Goal: Task Accomplishment & Management: Complete application form

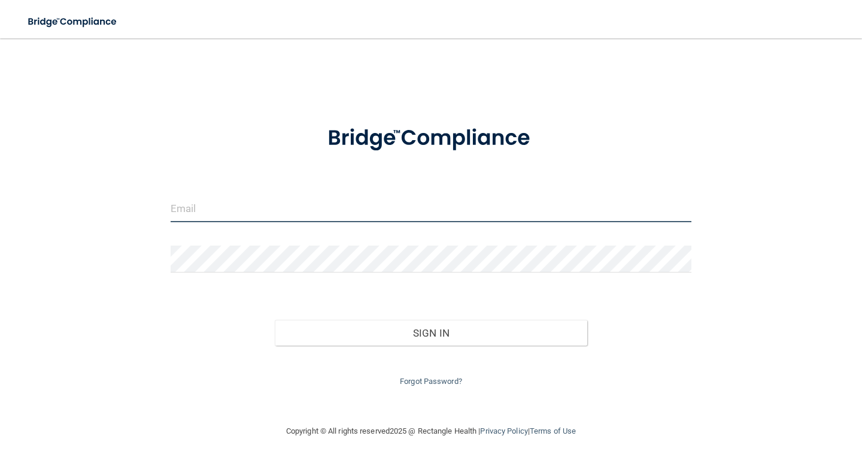
click at [239, 218] on input "email" at bounding box center [431, 208] width 521 height 27
type input "[EMAIL_ADDRESS][DOMAIN_NAME]"
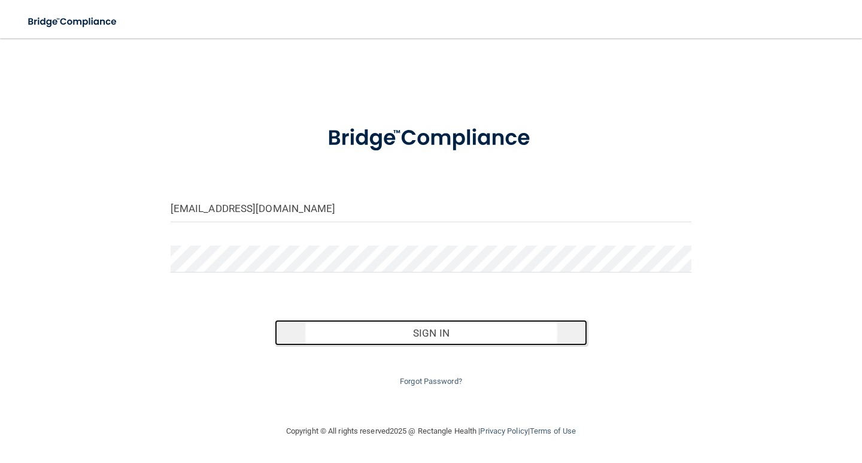
click at [336, 333] on button "Sign In" at bounding box center [431, 333] width 312 height 26
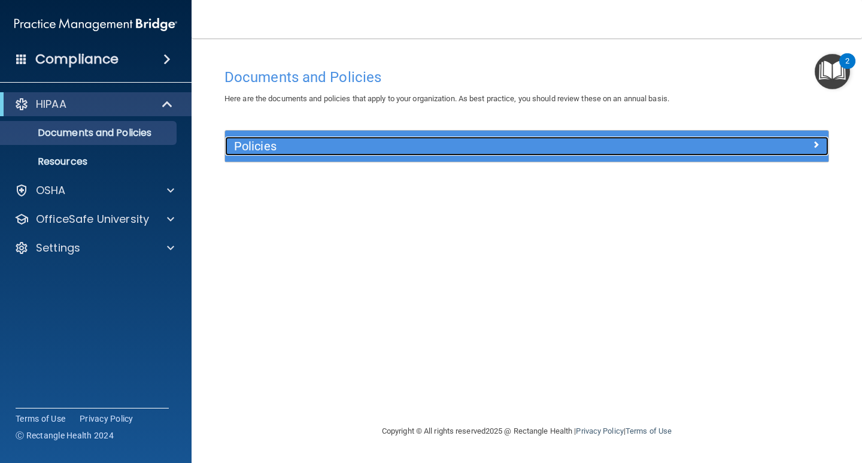
click at [264, 148] on h5 "Policies" at bounding box center [451, 145] width 435 height 13
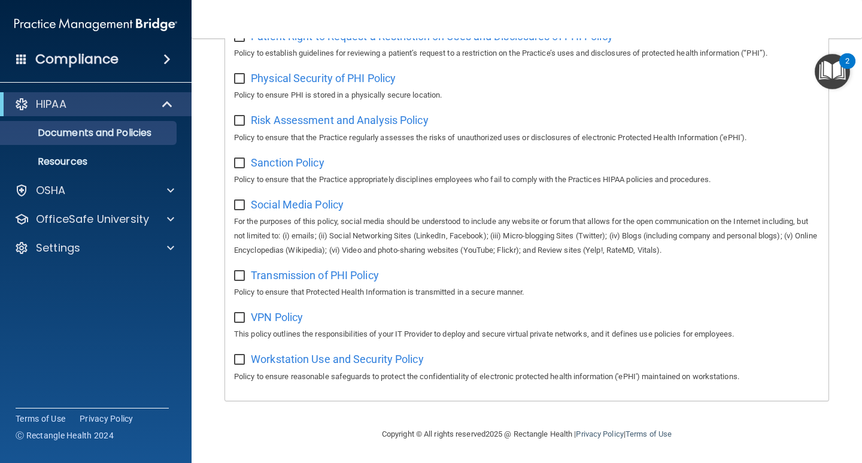
scroll to position [767, 0]
click at [110, 195] on div "OSHA" at bounding box center [79, 190] width 148 height 14
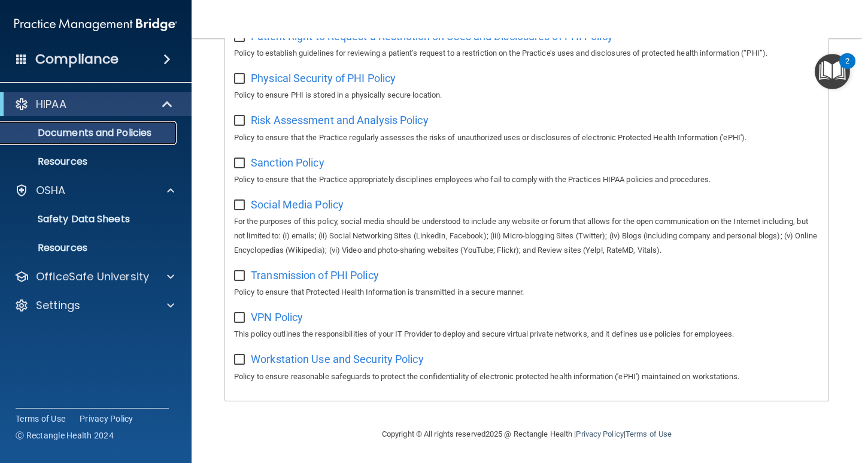
click at [108, 137] on p "Documents and Policies" at bounding box center [89, 133] width 163 height 12
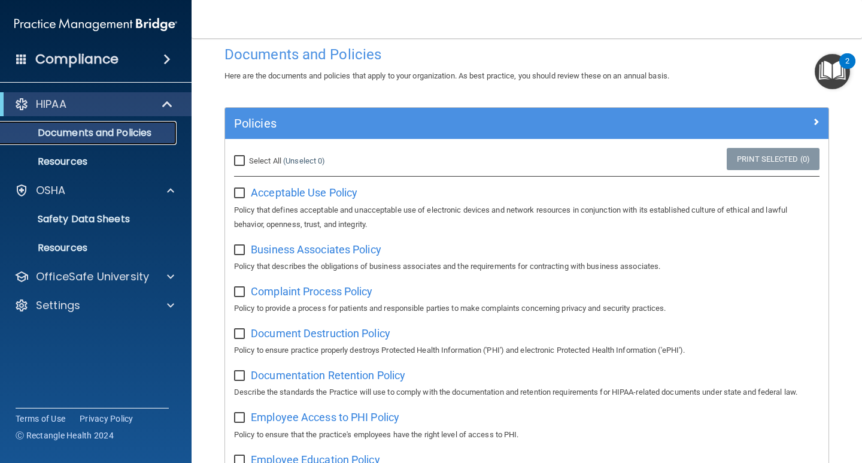
scroll to position [0, 0]
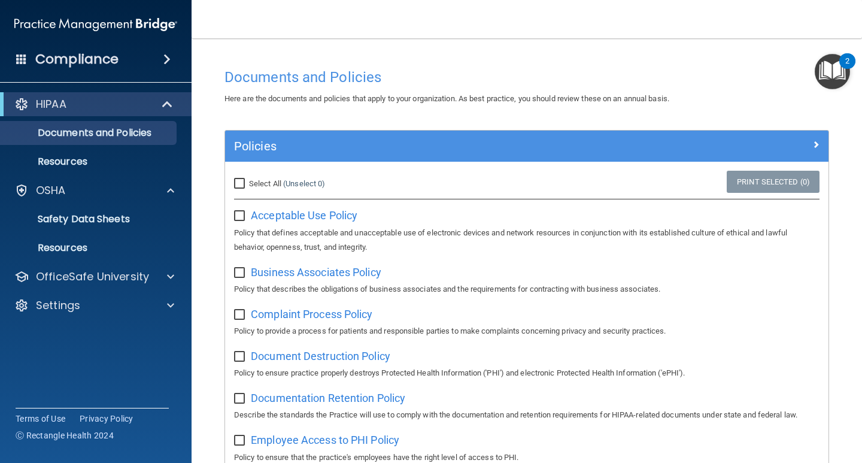
click at [163, 63] on span at bounding box center [166, 59] width 7 height 14
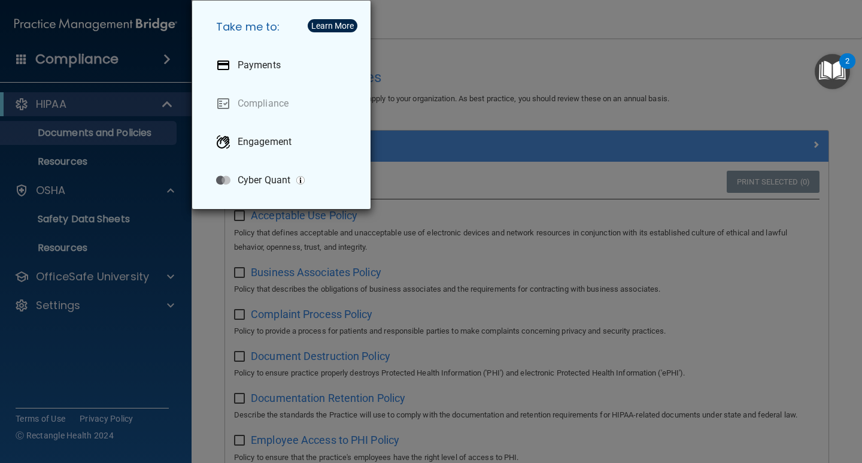
click at [132, 59] on div "Take me to: Payments Compliance Engagement Cyber Quant" at bounding box center [431, 231] width 862 height 463
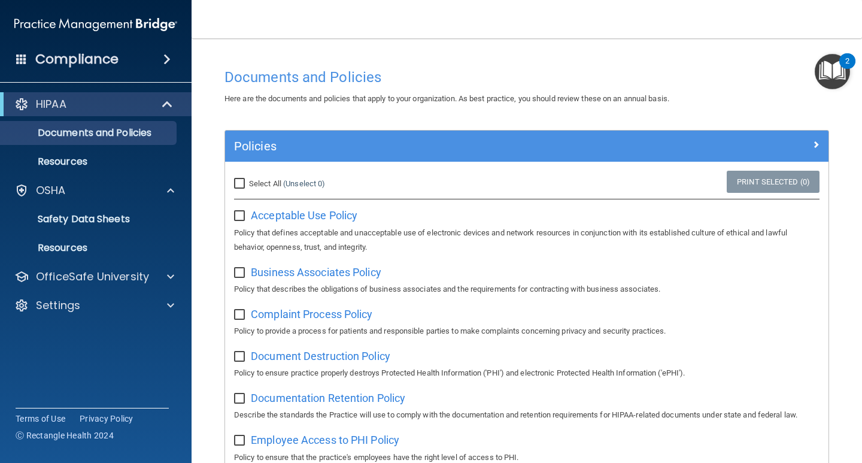
click at [843, 78] on img "Open Resource Center, 2 new notifications" at bounding box center [832, 71] width 35 height 35
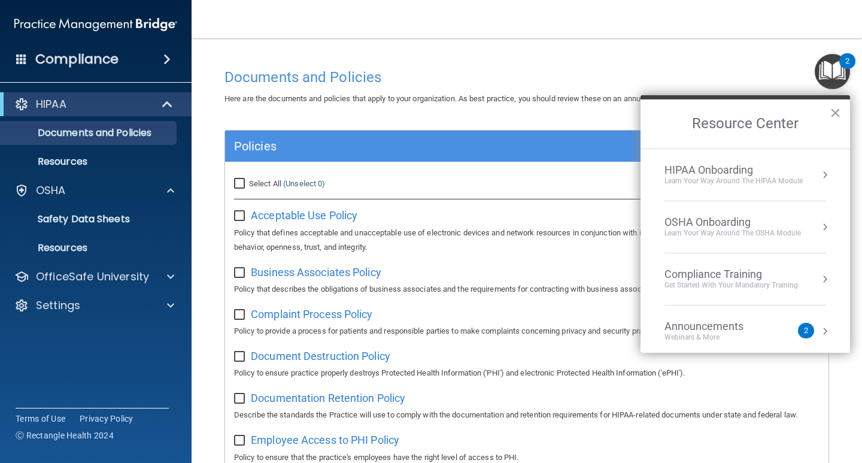
click at [742, 166] on div "HIPAA Onboarding" at bounding box center [733, 169] width 138 height 13
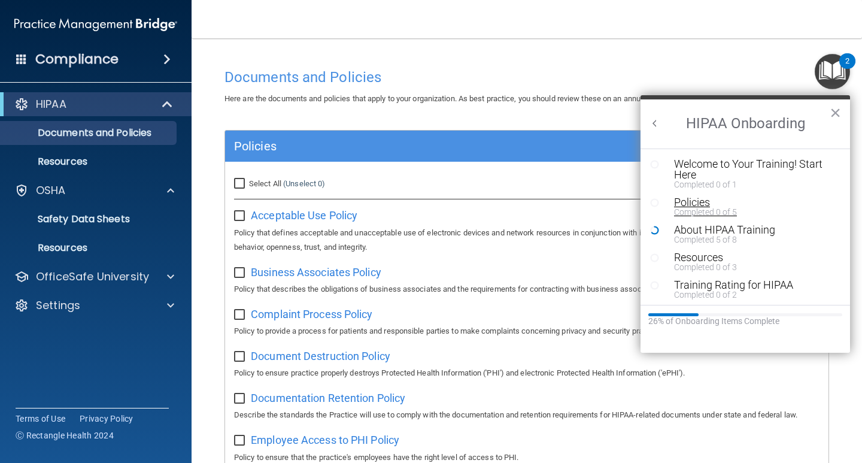
scroll to position [2, 0]
click at [653, 122] on button "Back to Resource Center Home" at bounding box center [655, 123] width 12 height 12
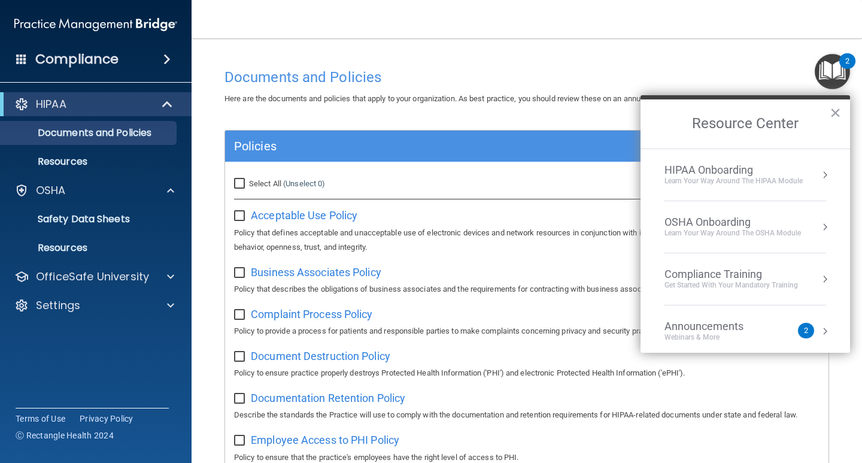
scroll to position [60, 0]
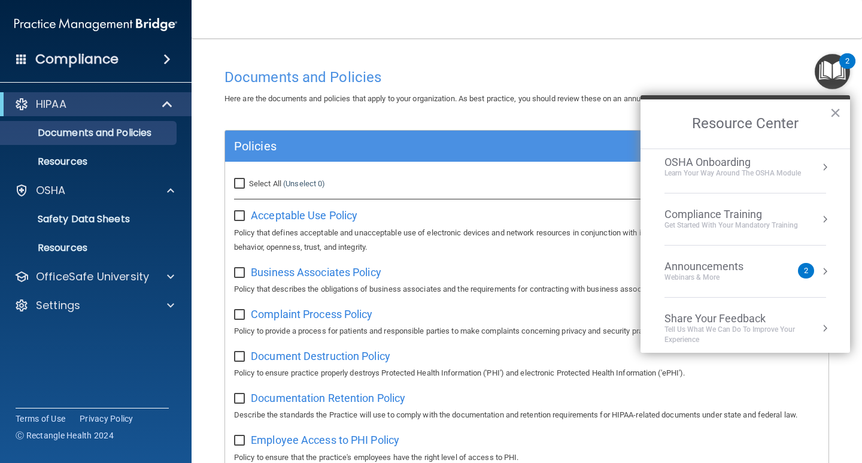
click at [738, 214] on div "Compliance Training" at bounding box center [730, 214] width 133 height 13
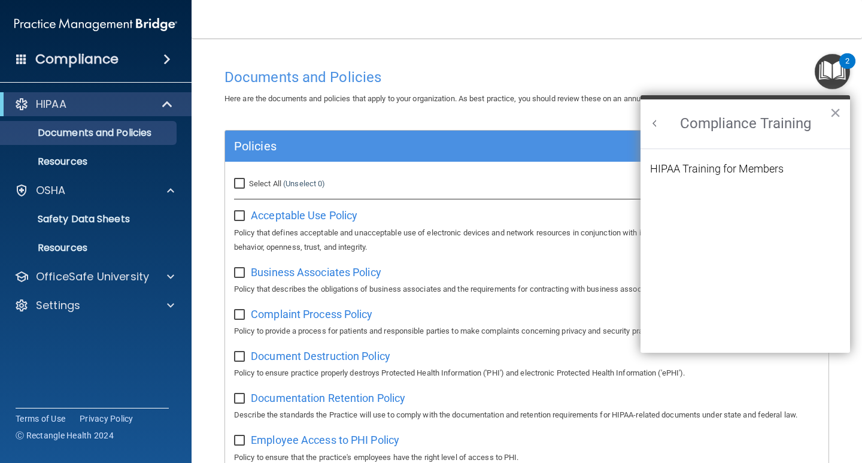
scroll to position [0, 0]
click at [736, 168] on div "HIPAA Training for Members" at bounding box center [716, 168] width 133 height 11
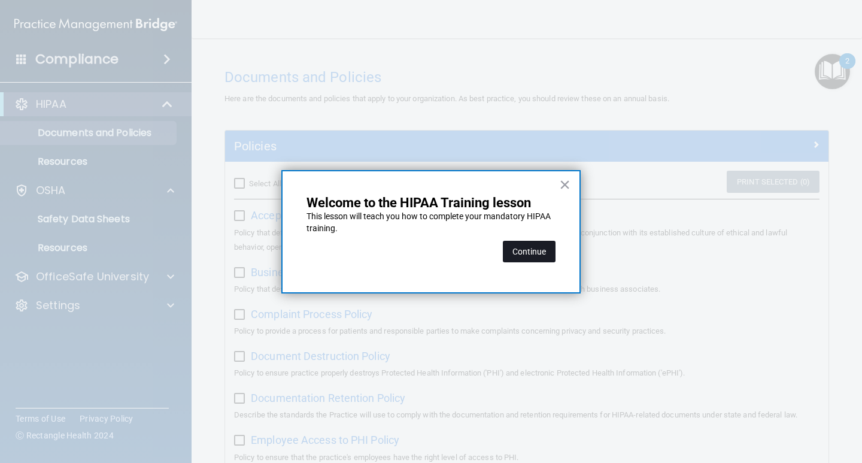
click at [526, 254] on button "Continue" at bounding box center [529, 252] width 53 height 22
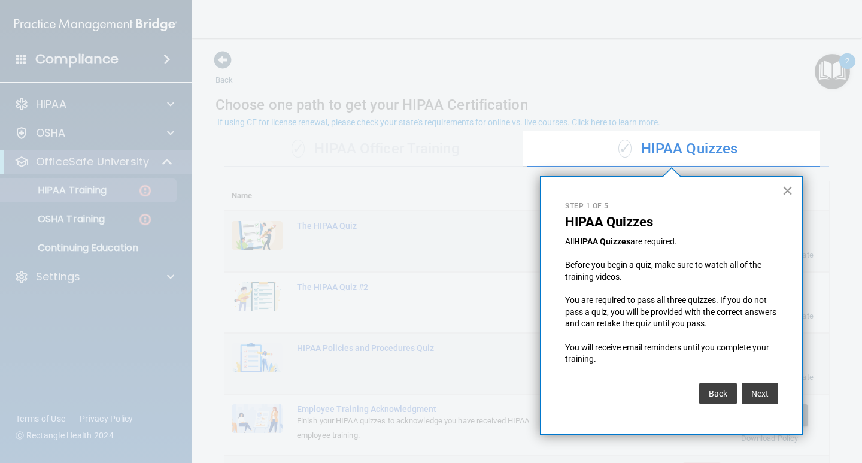
click at [790, 193] on button "×" at bounding box center [787, 190] width 11 height 19
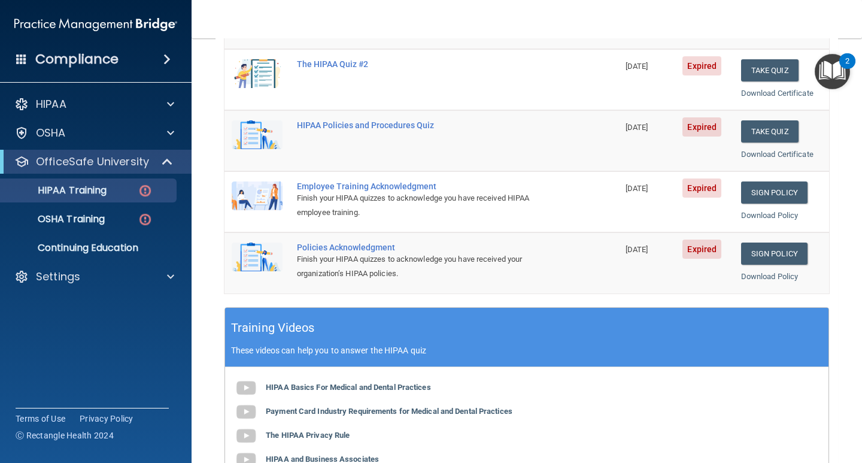
scroll to position [239, 0]
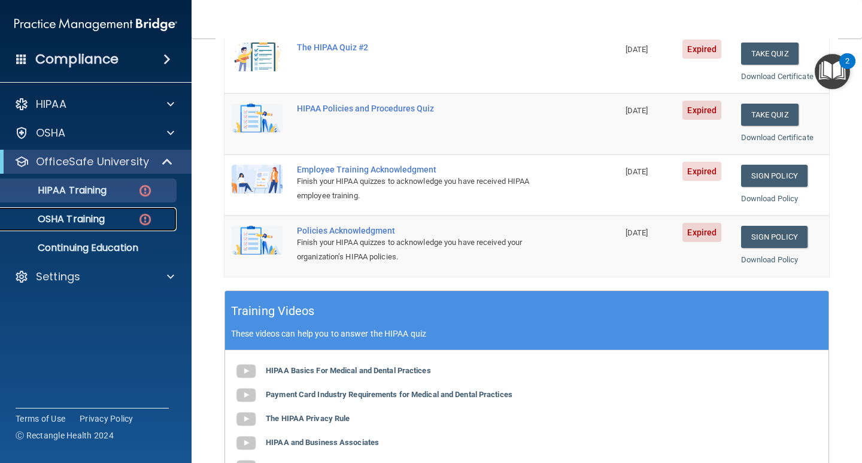
click at [111, 217] on div "OSHA Training" at bounding box center [89, 219] width 163 height 12
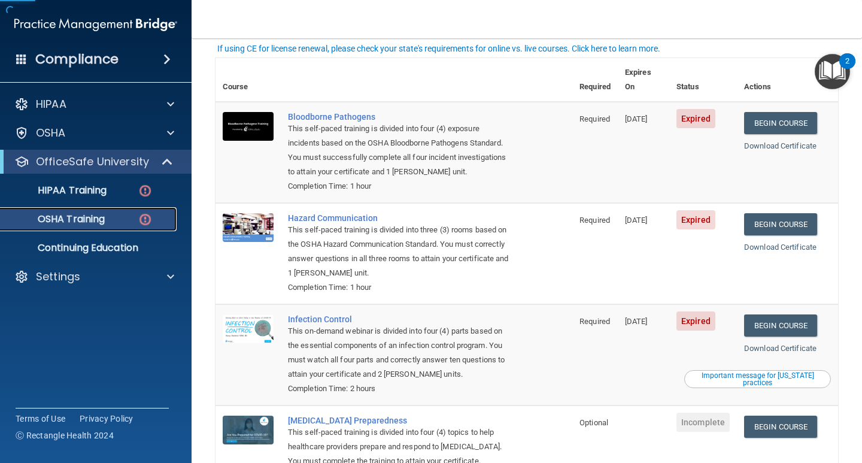
scroll to position [60, 0]
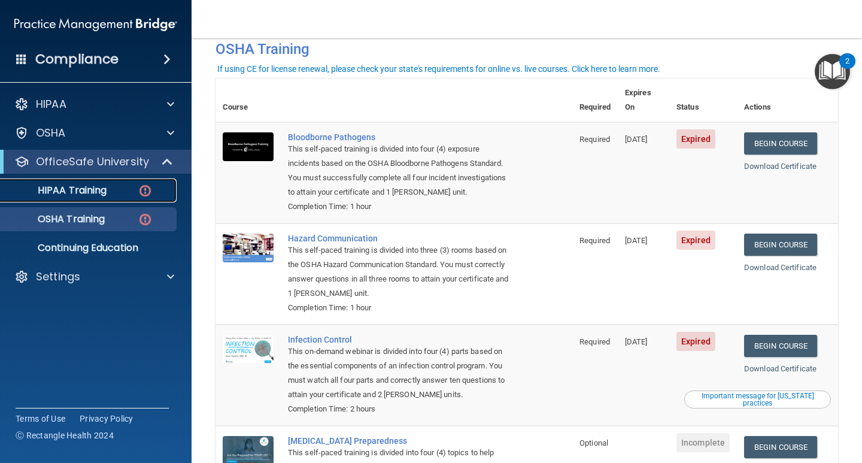
click at [66, 195] on p "HIPAA Training" at bounding box center [57, 190] width 99 height 12
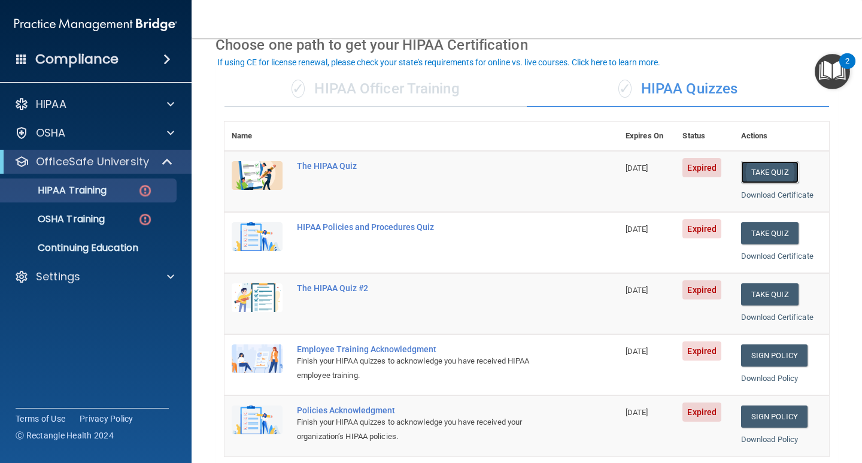
click at [763, 170] on button "Take Quiz" at bounding box center [769, 172] width 57 height 22
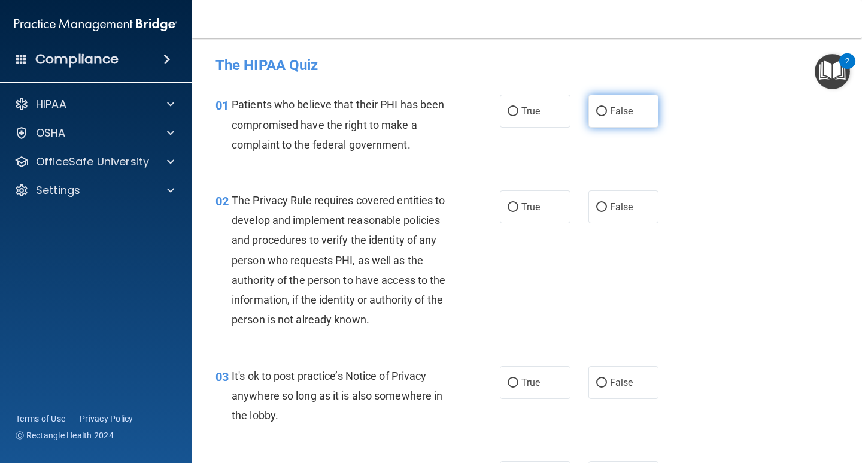
click at [598, 110] on input "False" at bounding box center [601, 111] width 11 height 9
radio input "true"
click at [511, 212] on input "True" at bounding box center [513, 207] width 11 height 9
radio input "true"
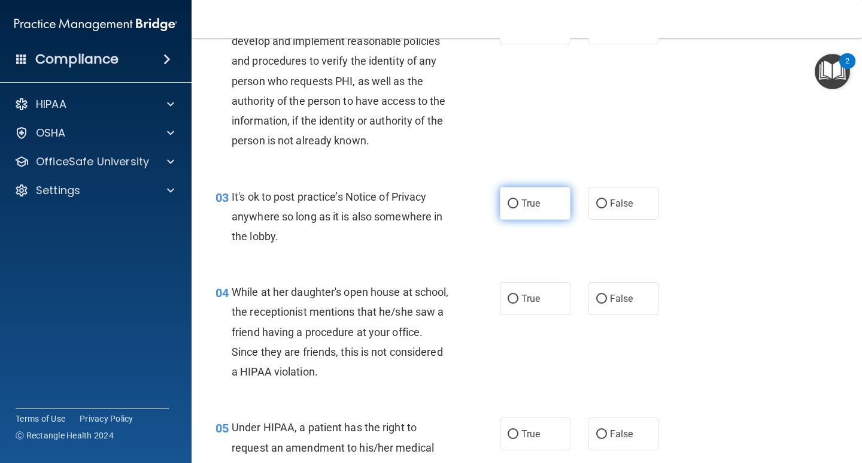
scroll to position [180, 0]
click at [533, 201] on span "True" at bounding box center [530, 202] width 19 height 11
click at [518, 201] on input "True" at bounding box center [513, 203] width 11 height 9
radio input "true"
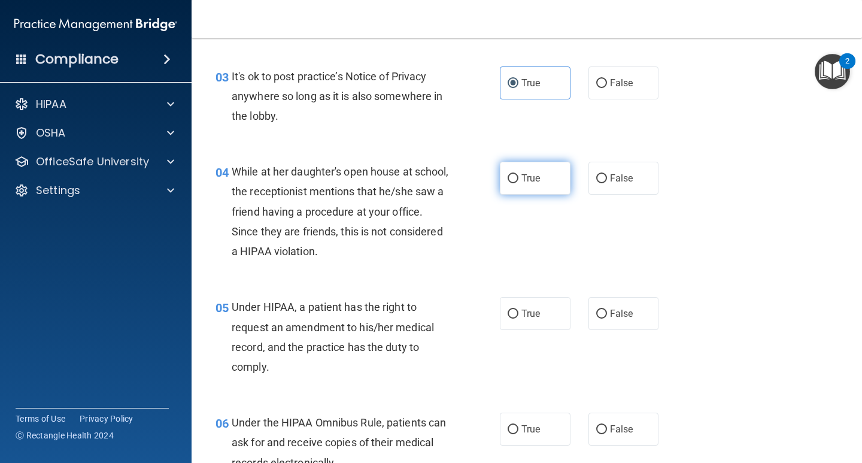
scroll to position [359, 0]
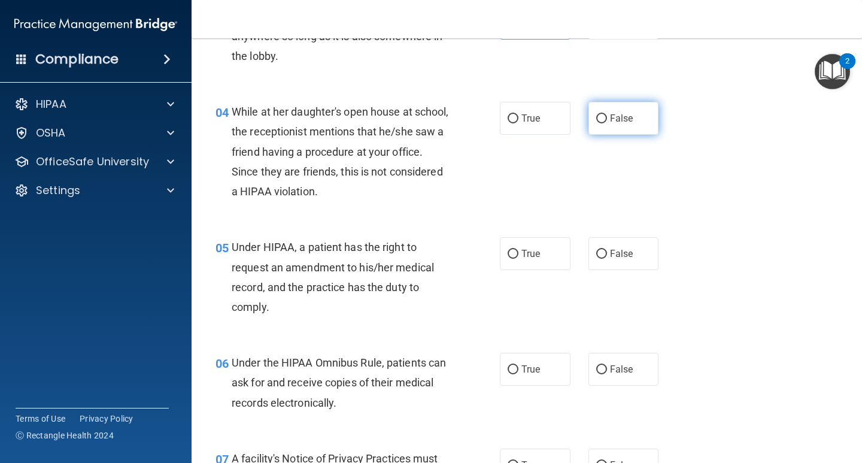
click at [596, 120] on input "False" at bounding box center [601, 118] width 11 height 9
radio input "true"
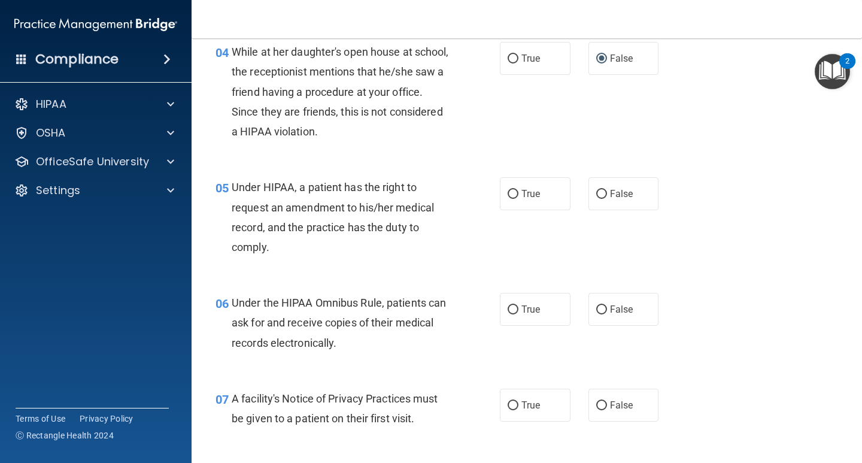
scroll to position [479, 0]
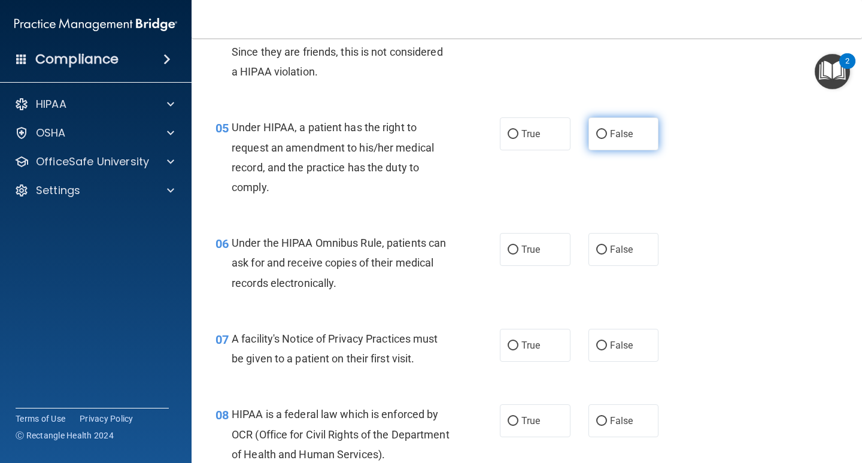
click at [596, 133] on input "False" at bounding box center [601, 134] width 11 height 9
radio input "true"
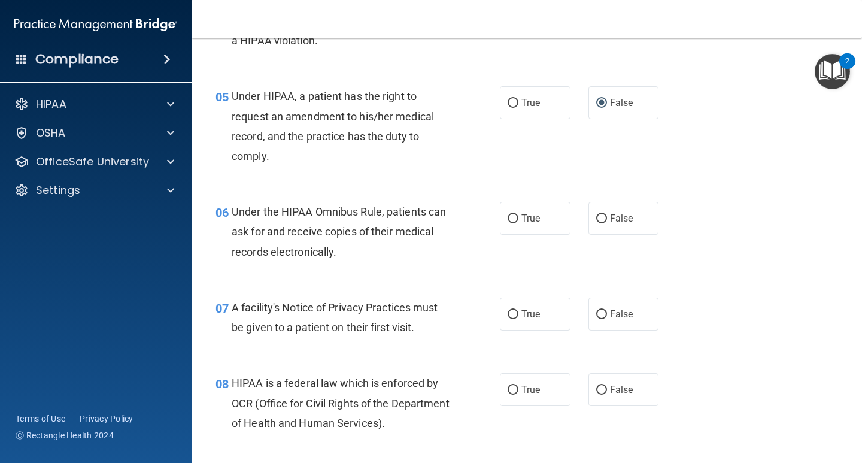
scroll to position [539, 0]
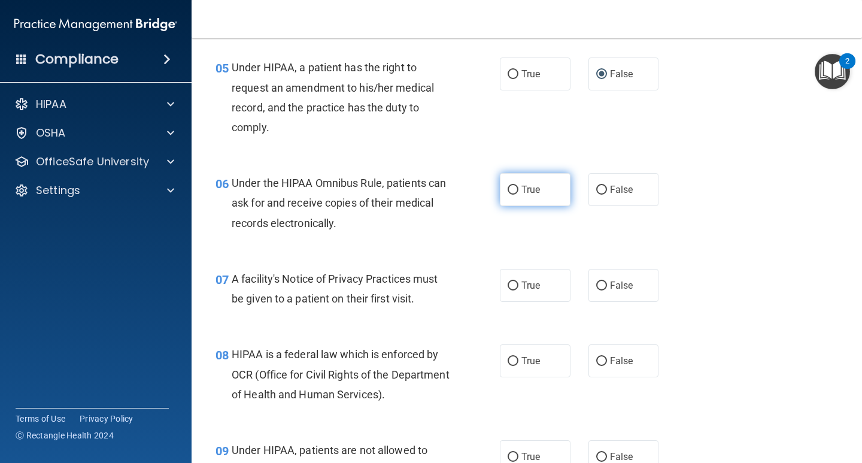
click at [521, 189] on span "True" at bounding box center [530, 189] width 19 height 11
click at [518, 189] on input "True" at bounding box center [513, 190] width 11 height 9
radio input "true"
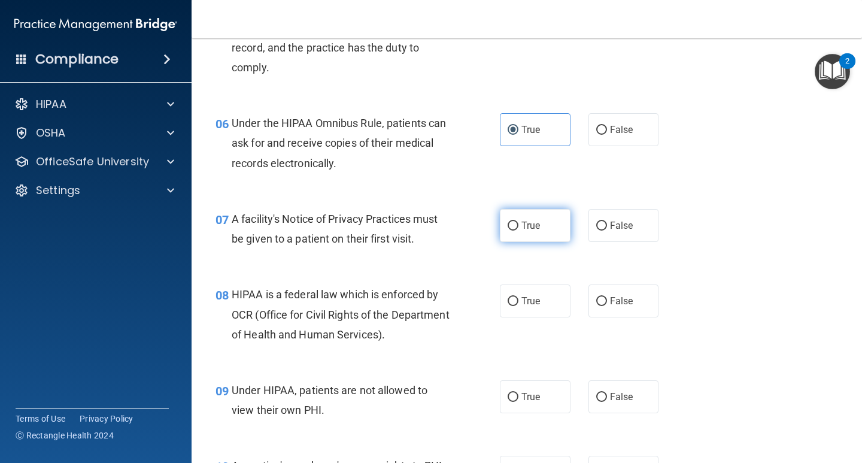
click at [530, 236] on label "True" at bounding box center [535, 225] width 71 height 33
click at [518, 230] on input "True" at bounding box center [513, 225] width 11 height 9
radio input "true"
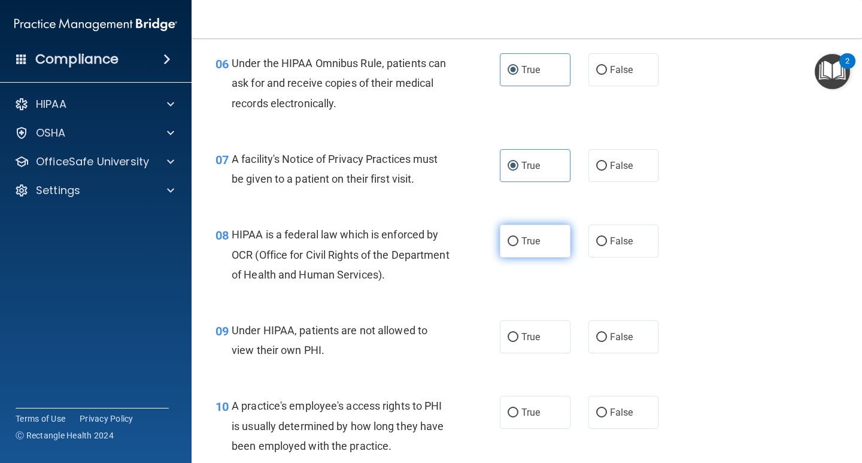
click at [508, 246] on input "True" at bounding box center [513, 241] width 11 height 9
radio input "true"
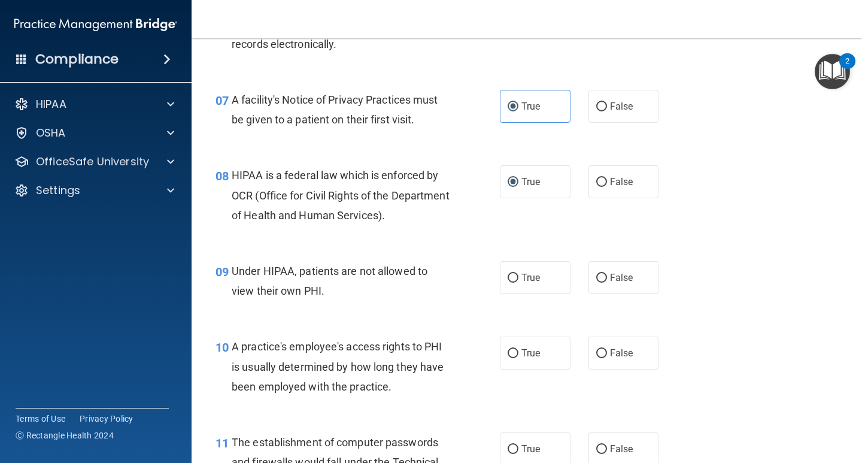
scroll to position [718, 0]
click at [596, 281] on input "False" at bounding box center [601, 277] width 11 height 9
radio input "true"
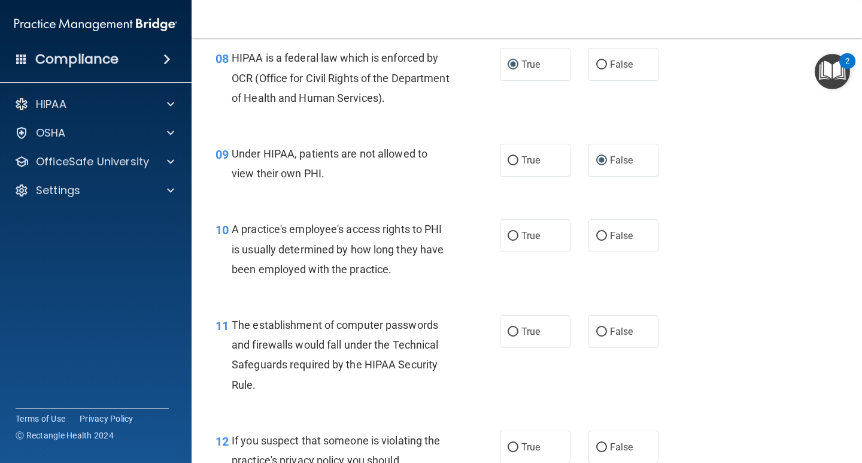
scroll to position [838, 0]
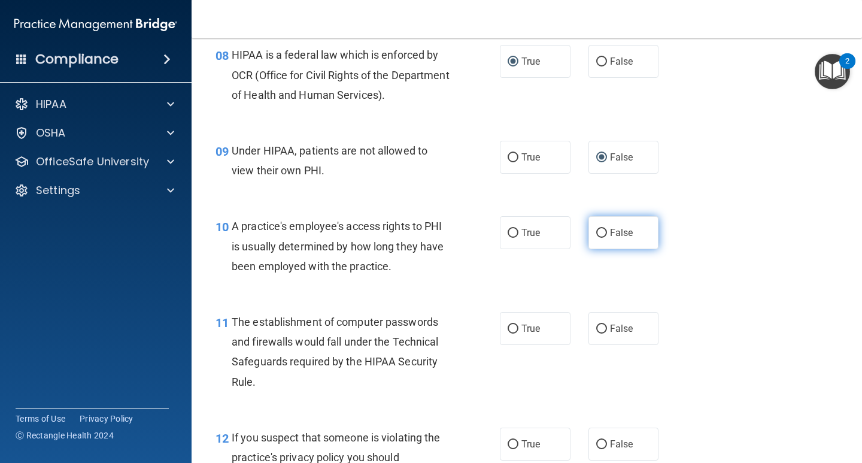
click at [588, 233] on label "False" at bounding box center [623, 232] width 71 height 33
click at [596, 233] on input "False" at bounding box center [601, 233] width 11 height 9
radio input "true"
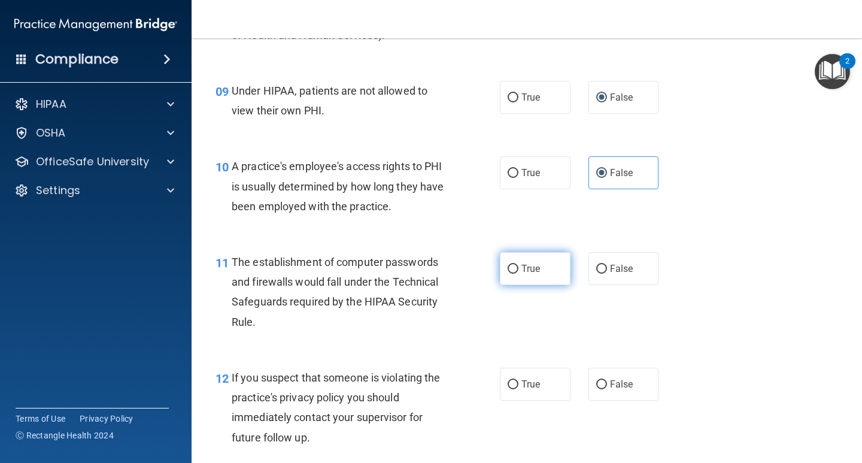
scroll to position [958, 0]
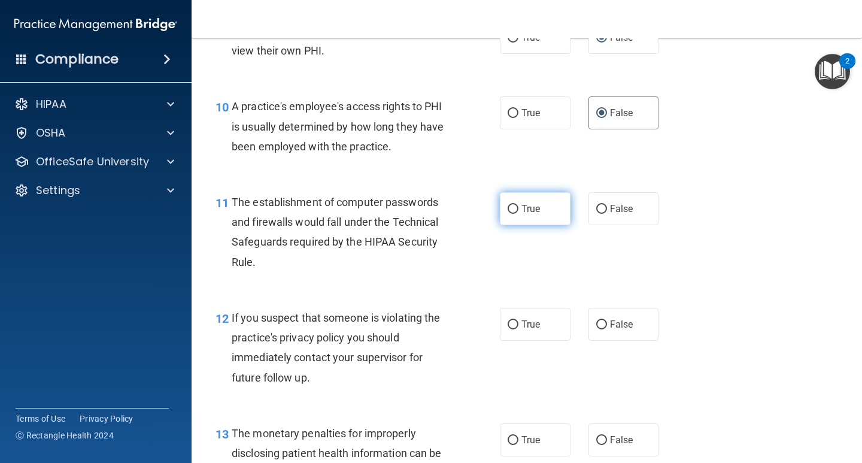
click at [508, 214] on input "True" at bounding box center [513, 209] width 11 height 9
radio input "true"
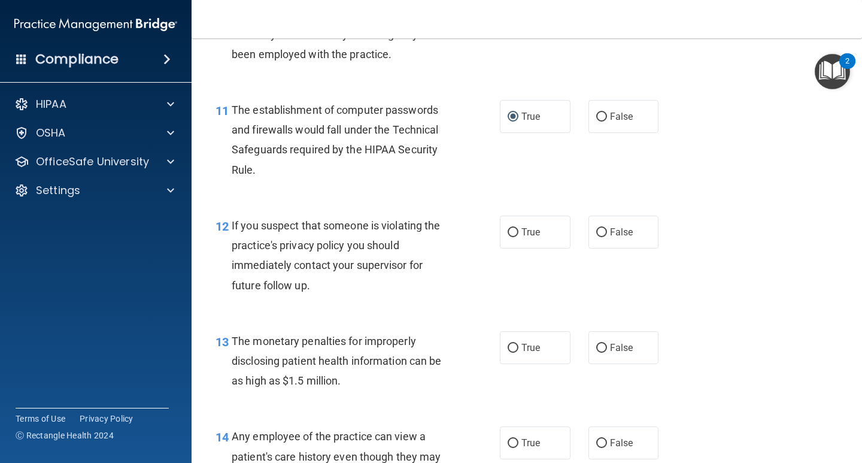
scroll to position [1077, 0]
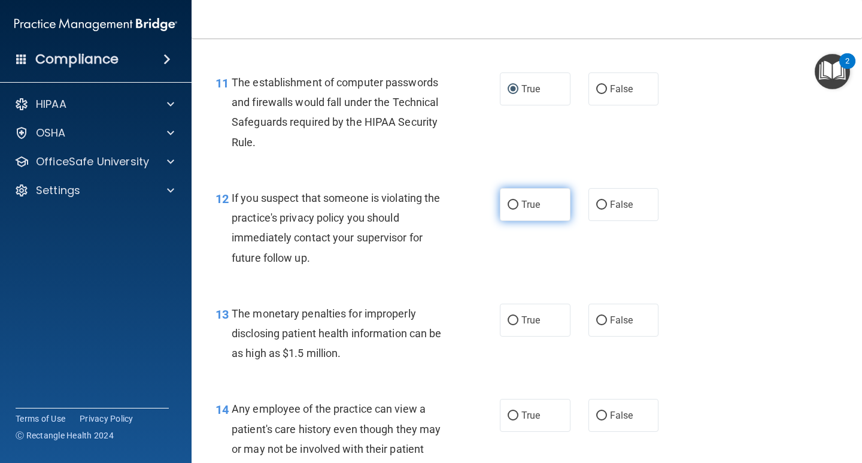
click at [500, 212] on label "True" at bounding box center [535, 204] width 71 height 33
click at [508, 209] on input "True" at bounding box center [513, 205] width 11 height 9
radio input "true"
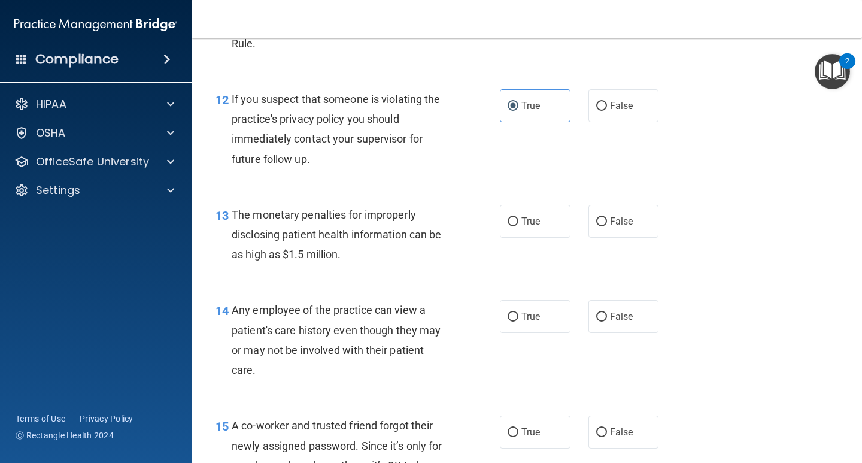
scroll to position [1197, 0]
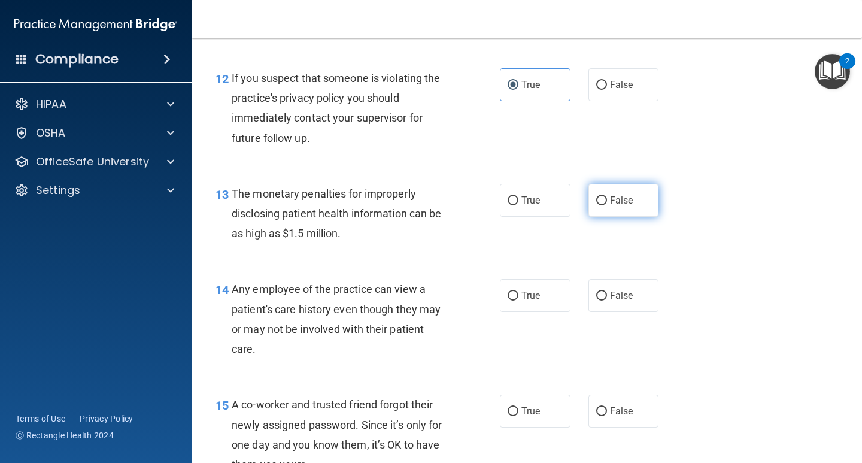
click at [599, 207] on label "False" at bounding box center [623, 200] width 71 height 33
click at [599, 205] on input "False" at bounding box center [601, 200] width 11 height 9
radio input "true"
click at [528, 208] on label "True" at bounding box center [535, 200] width 71 height 33
click at [518, 205] on input "True" at bounding box center [513, 200] width 11 height 9
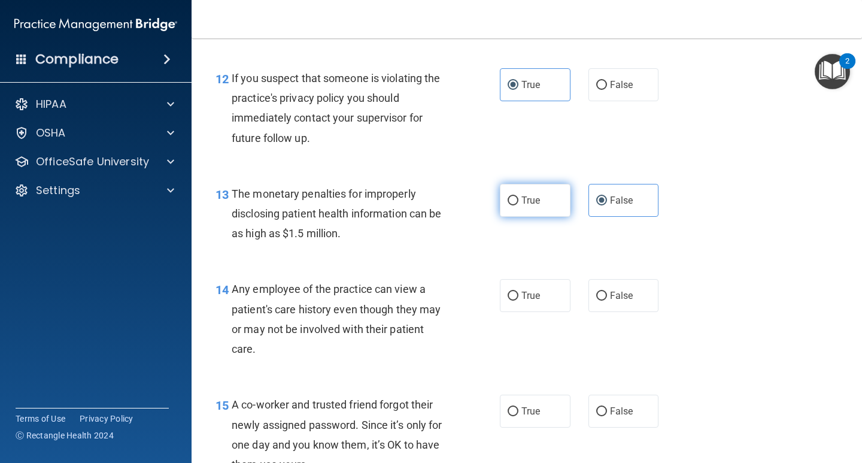
radio input "true"
radio input "false"
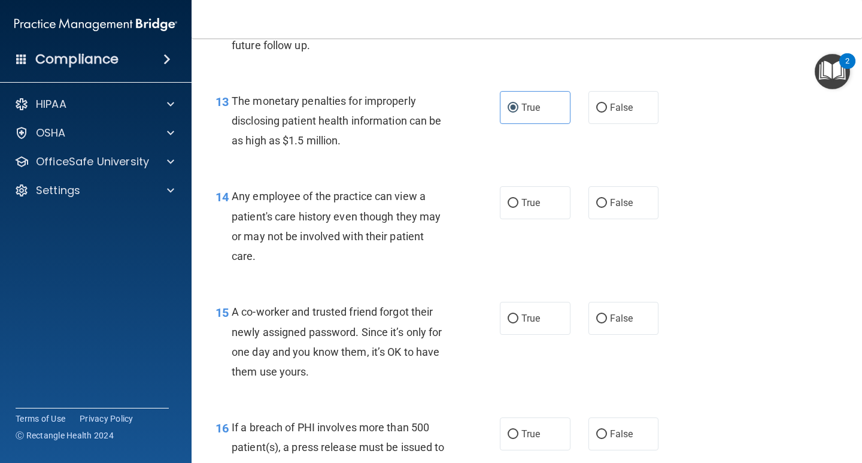
scroll to position [1317, 0]
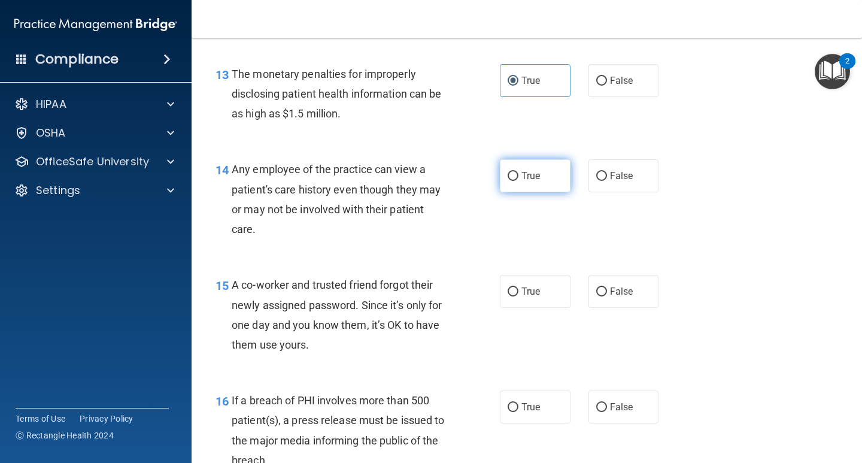
click at [508, 175] on input "True" at bounding box center [513, 176] width 11 height 9
radio input "true"
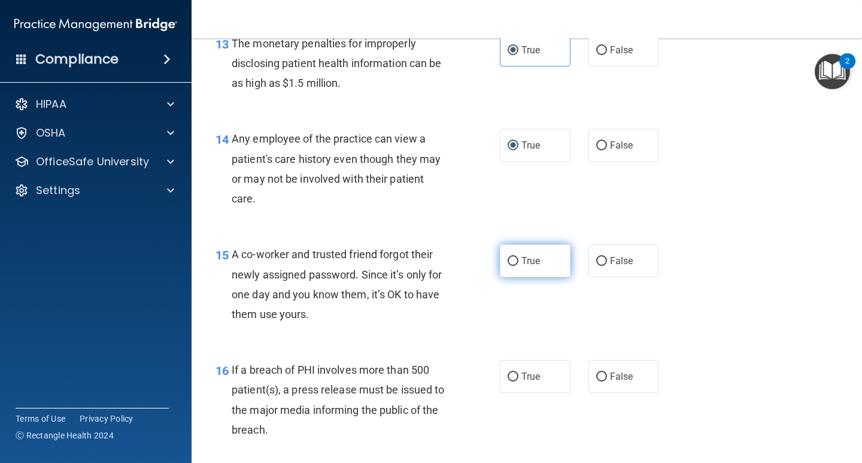
scroll to position [1377, 0]
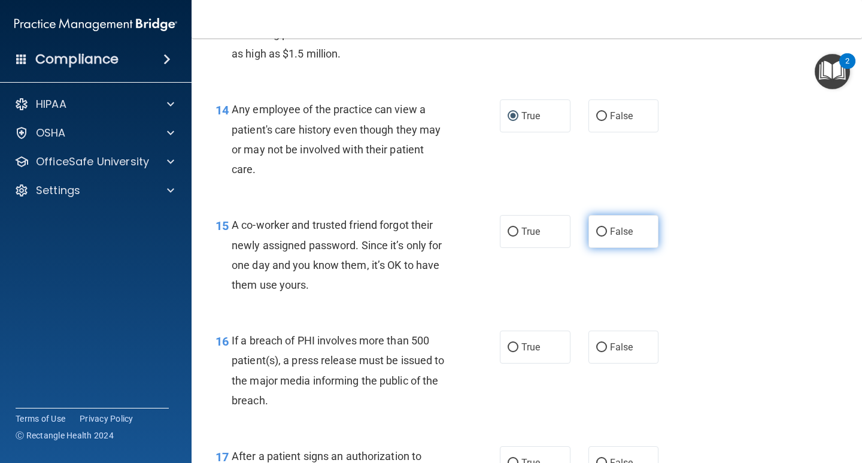
click at [599, 231] on input "False" at bounding box center [601, 231] width 11 height 9
radio input "true"
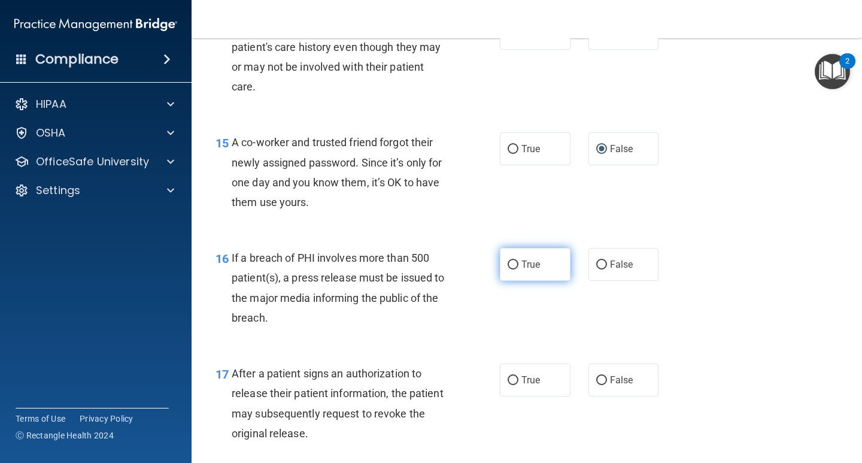
scroll to position [1496, 0]
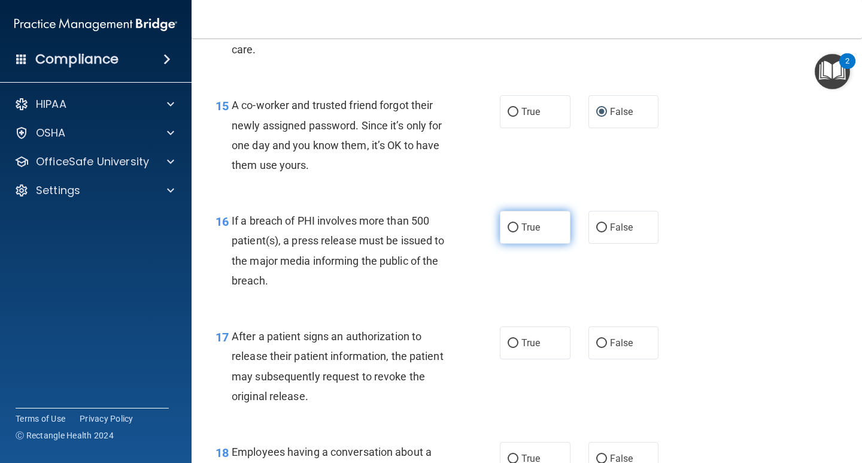
click at [509, 227] on input "True" at bounding box center [513, 227] width 11 height 9
radio input "true"
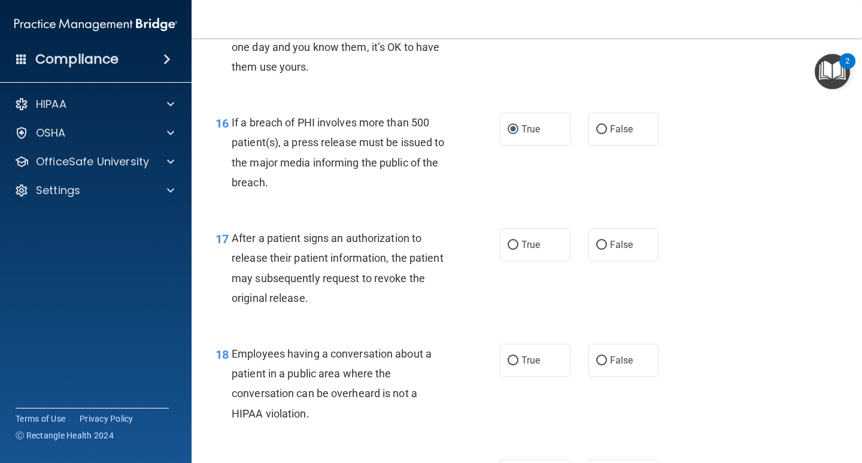
scroll to position [1616, 0]
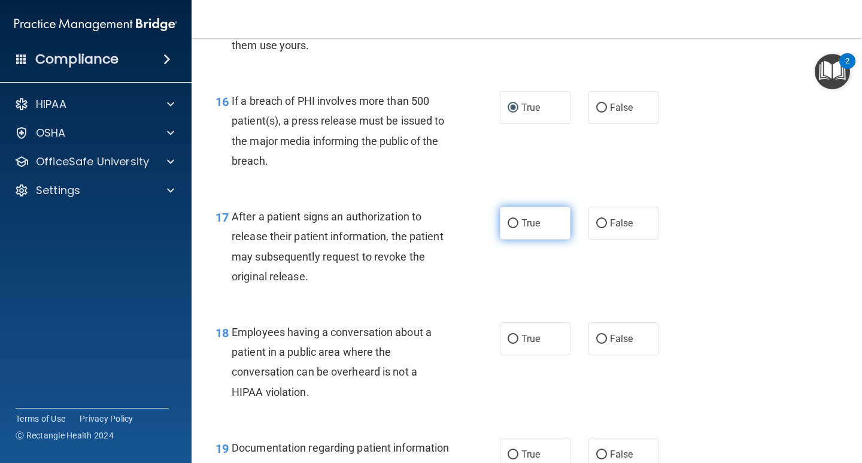
click at [509, 236] on label "True" at bounding box center [535, 223] width 71 height 33
click at [509, 228] on input "True" at bounding box center [513, 223] width 11 height 9
radio input "true"
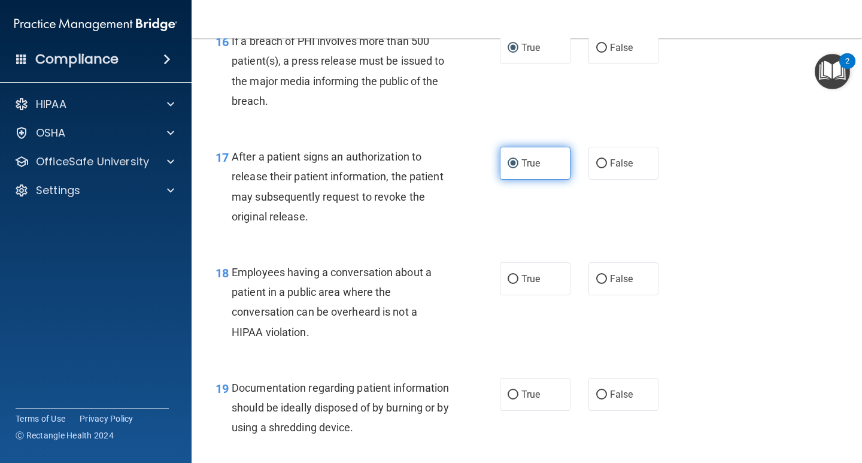
scroll to position [1736, 0]
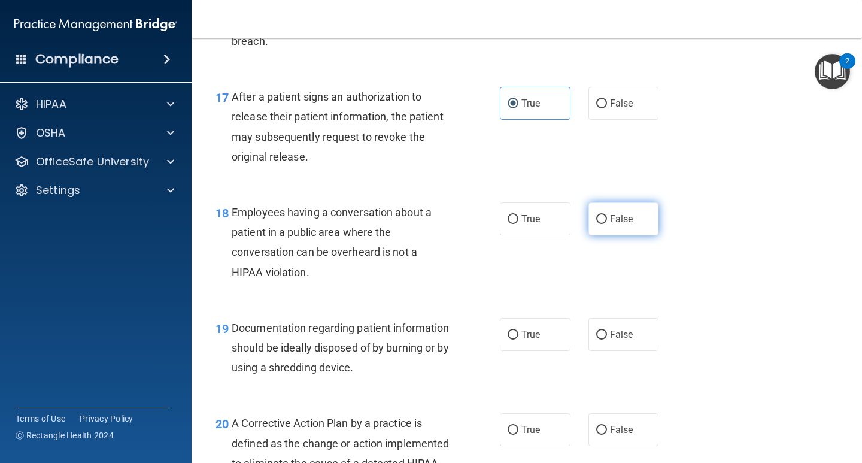
click at [603, 224] on label "False" at bounding box center [623, 218] width 71 height 33
click at [603, 224] on input "False" at bounding box center [601, 219] width 11 height 9
radio input "true"
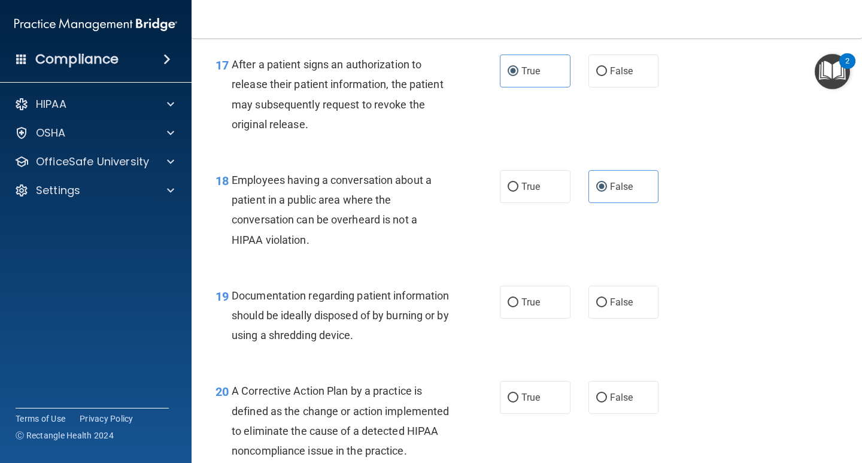
scroll to position [1796, 0]
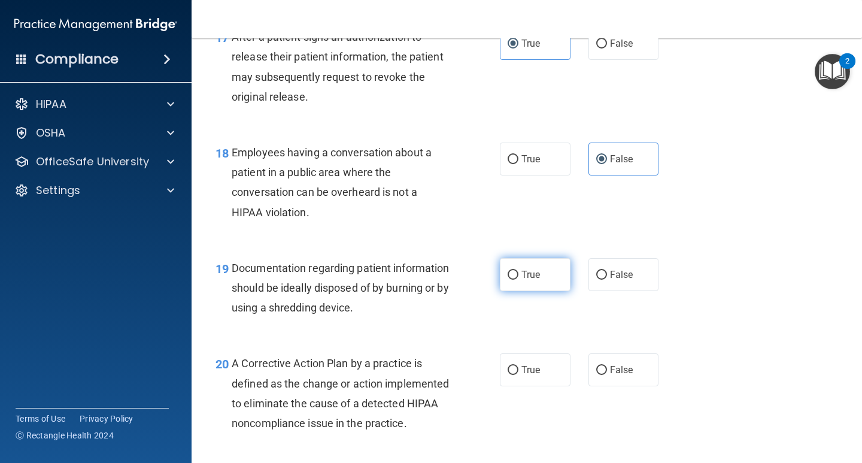
click at [517, 272] on label "True" at bounding box center [535, 274] width 71 height 33
click at [517, 272] on input "True" at bounding box center [513, 275] width 11 height 9
radio input "true"
click at [610, 272] on span "False" at bounding box center [621, 274] width 23 height 11
click at [607, 272] on input "False" at bounding box center [601, 275] width 11 height 9
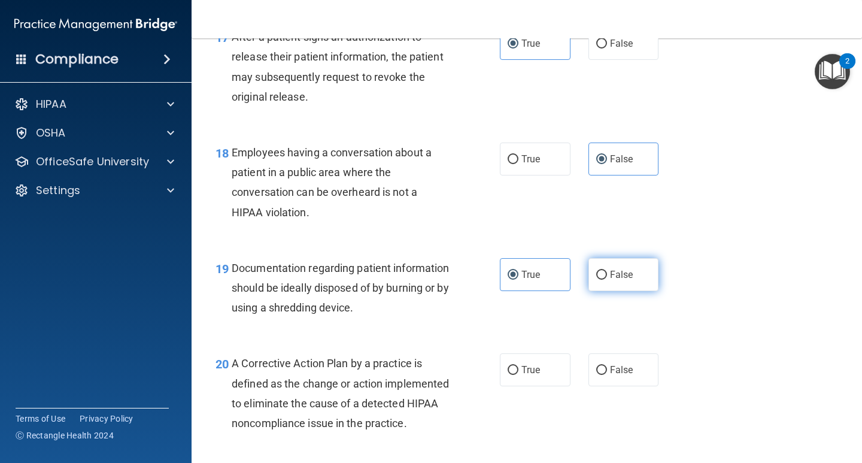
radio input "true"
radio input "false"
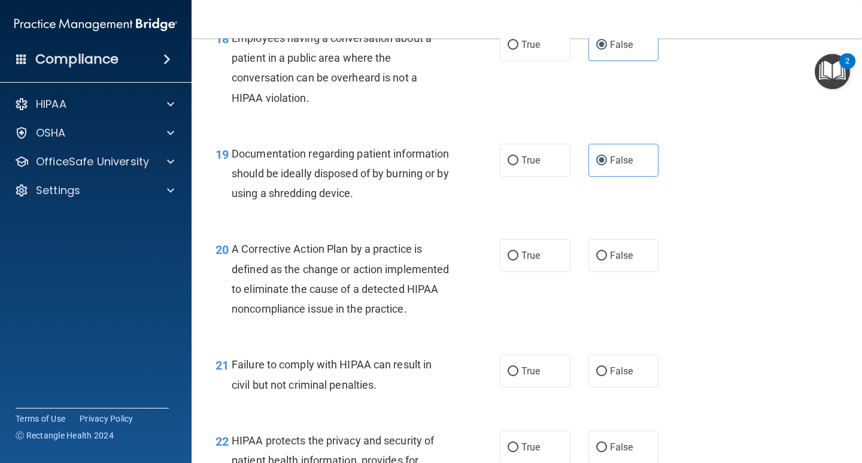
scroll to position [1915, 0]
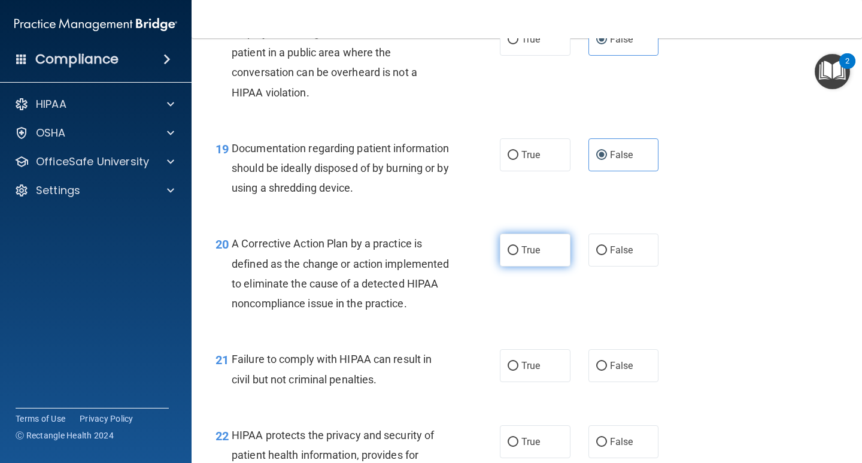
click at [507, 259] on label "True" at bounding box center [535, 249] width 71 height 33
click at [508, 255] on input "True" at bounding box center [513, 250] width 11 height 9
radio input "true"
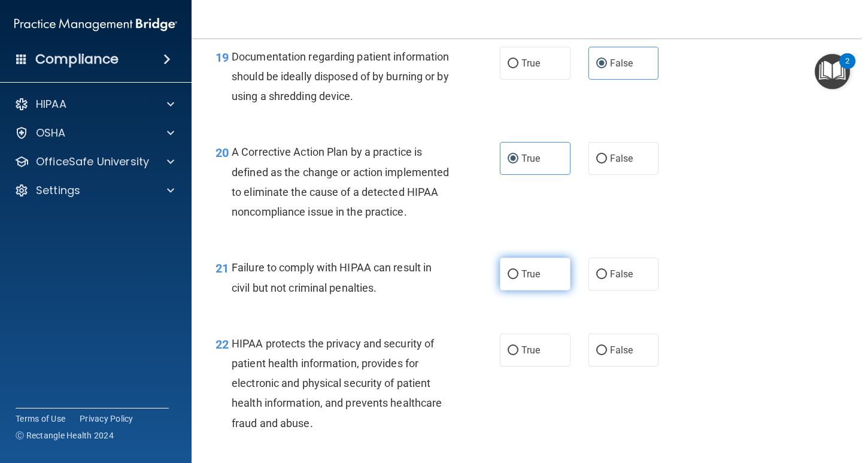
scroll to position [2035, 0]
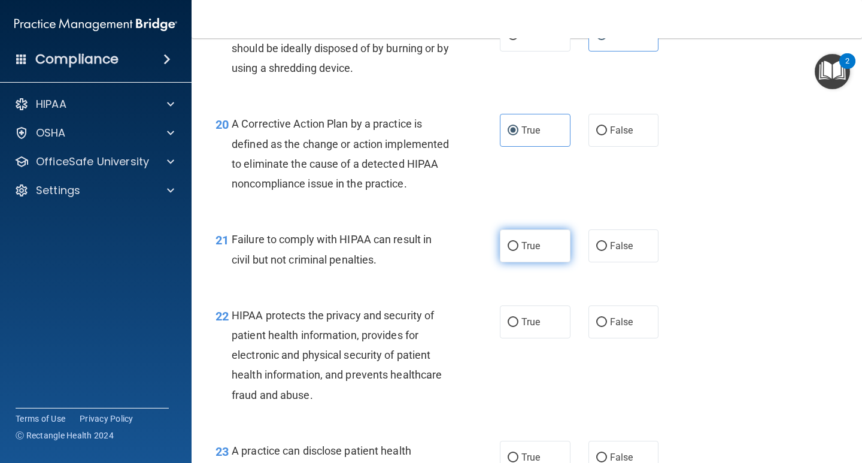
click at [522, 251] on span "True" at bounding box center [530, 245] width 19 height 11
click at [518, 251] on input "True" at bounding box center [513, 246] width 11 height 9
radio input "true"
click at [606, 262] on label "False" at bounding box center [623, 245] width 71 height 33
click at [606, 251] on input "False" at bounding box center [601, 246] width 11 height 9
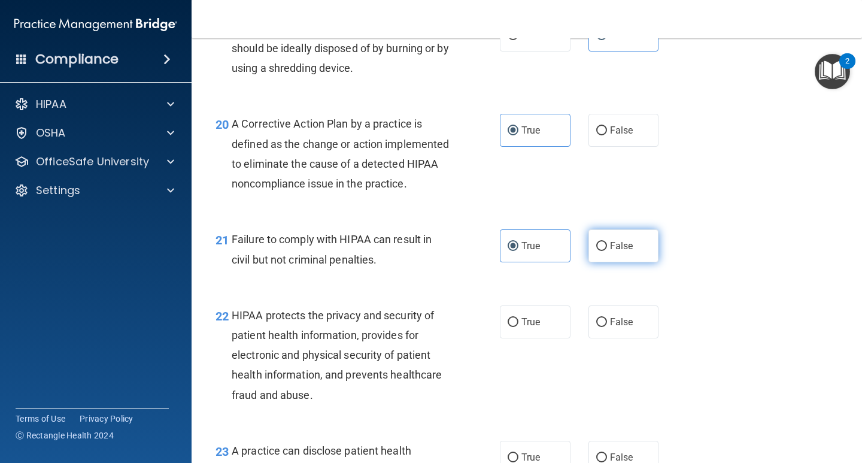
radio input "true"
radio input "false"
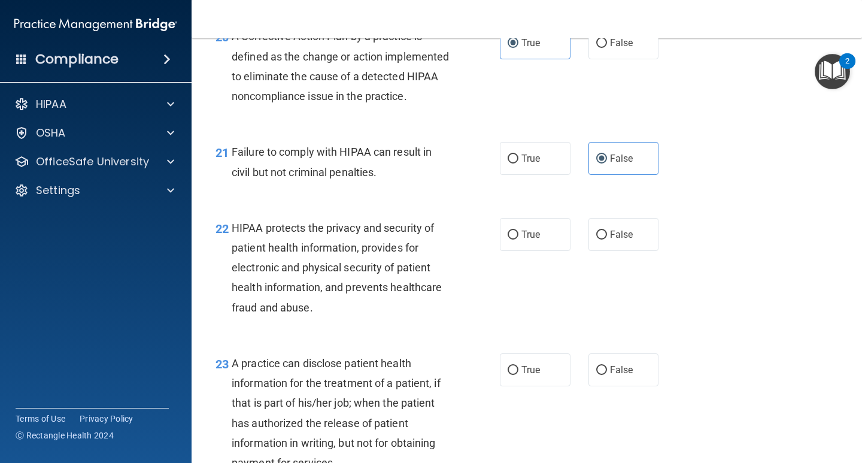
scroll to position [2155, 0]
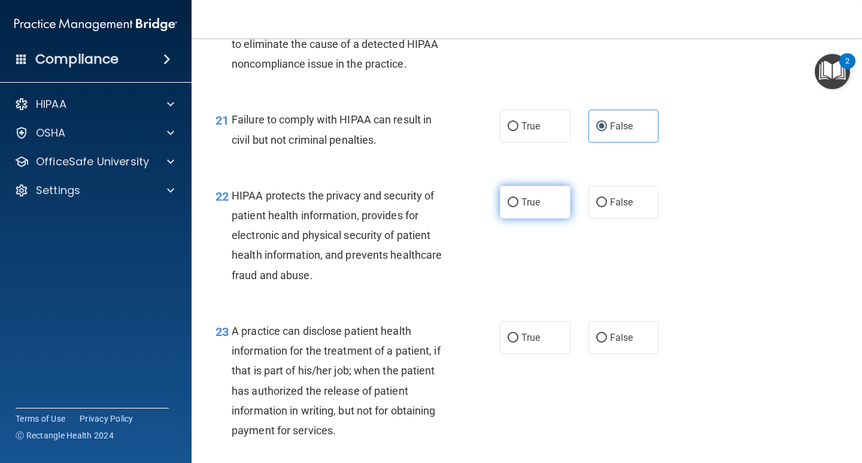
click at [512, 218] on label "True" at bounding box center [535, 202] width 71 height 33
click at [512, 207] on input "True" at bounding box center [513, 202] width 11 height 9
radio input "true"
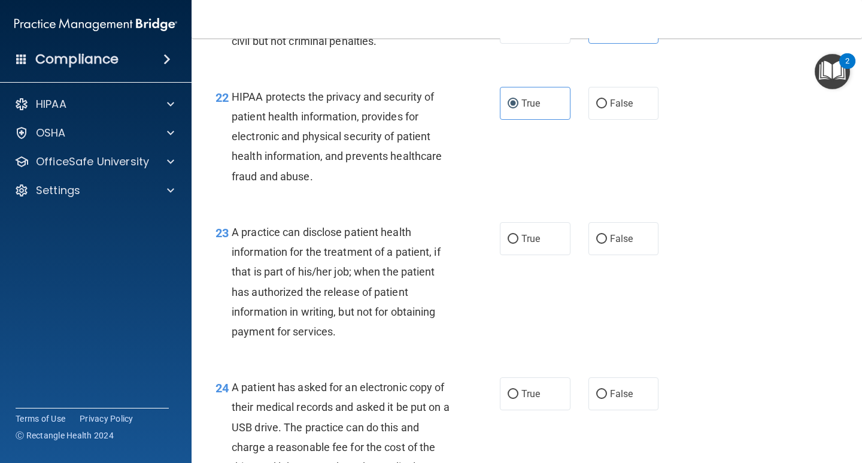
scroll to position [2275, 0]
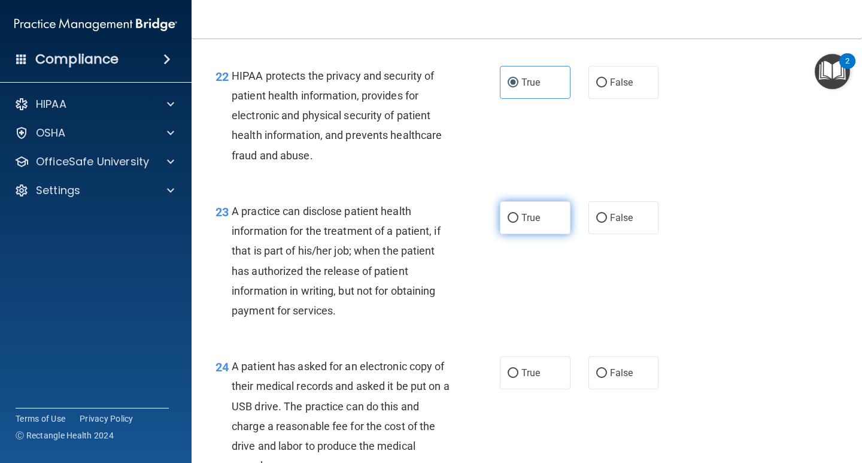
click at [508, 223] on input "True" at bounding box center [513, 218] width 11 height 9
radio input "true"
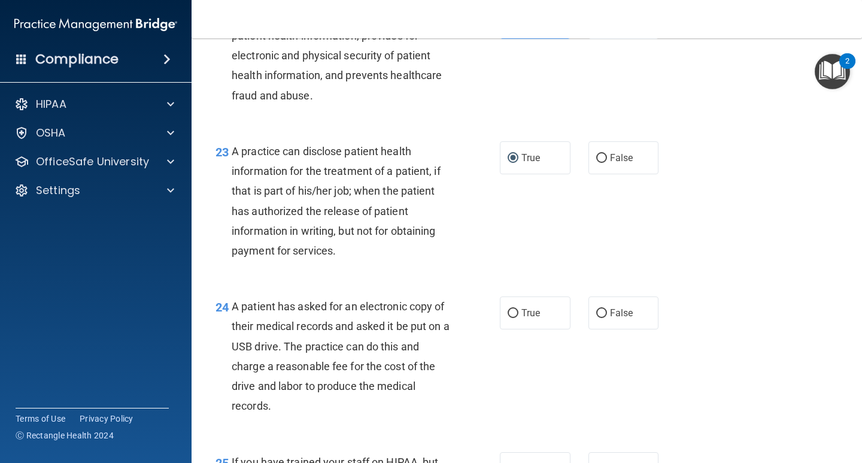
scroll to position [2394, 0]
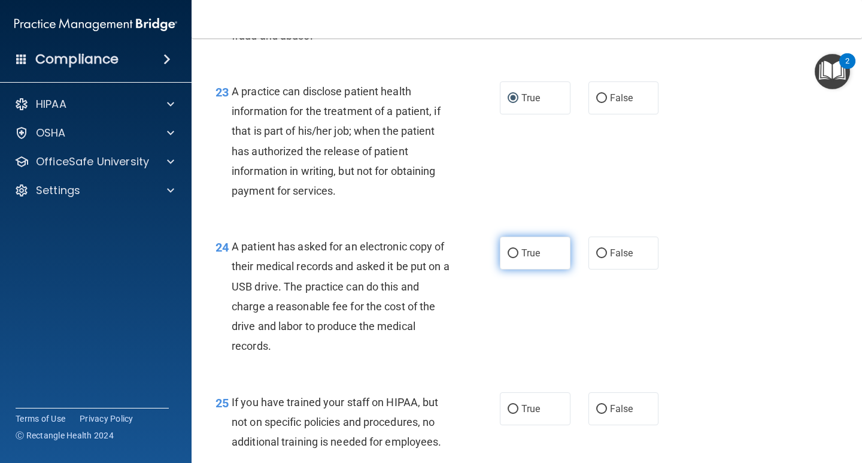
click at [519, 269] on label "True" at bounding box center [535, 252] width 71 height 33
click at [518, 258] on input "True" at bounding box center [513, 253] width 11 height 9
radio input "true"
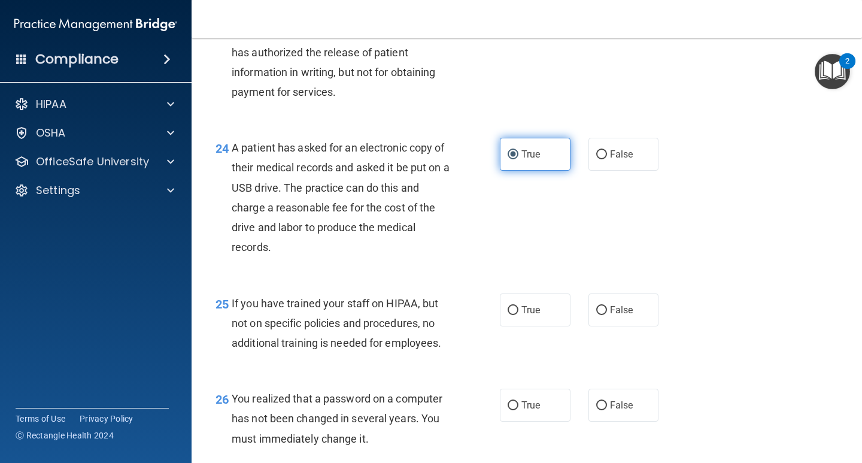
scroll to position [2514, 0]
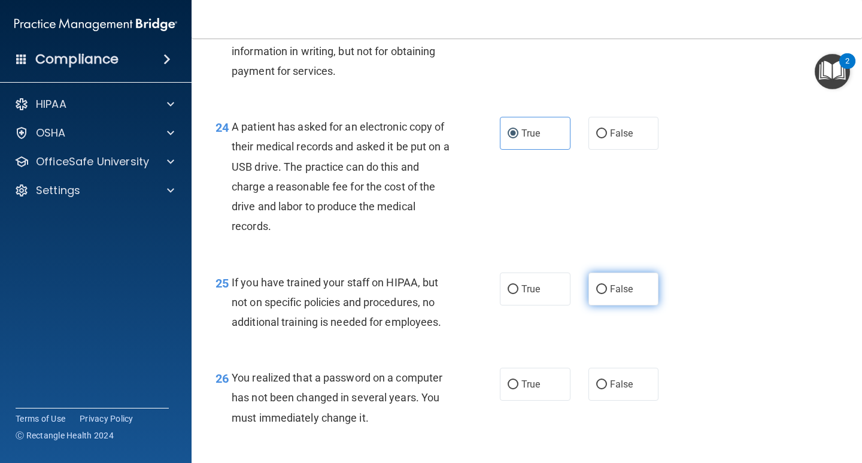
click at [599, 305] on label "False" at bounding box center [623, 288] width 71 height 33
click at [599, 294] on input "False" at bounding box center [601, 289] width 11 height 9
radio input "true"
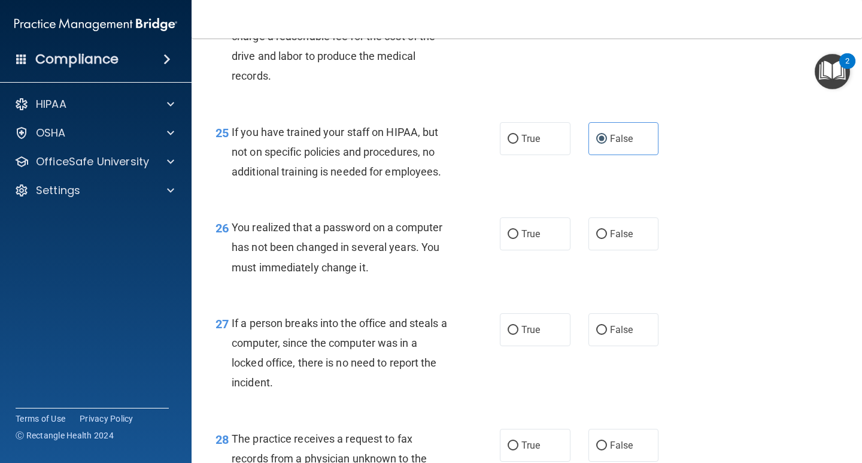
scroll to position [2694, 0]
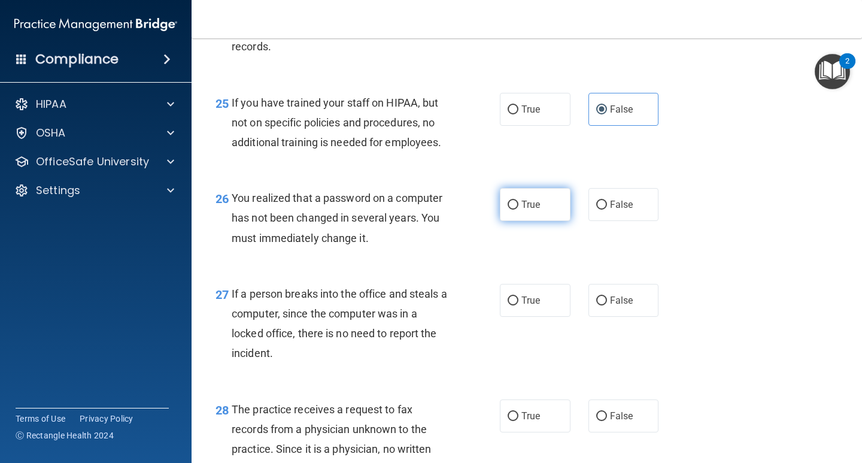
click at [511, 209] on input "True" at bounding box center [513, 205] width 11 height 9
radio input "true"
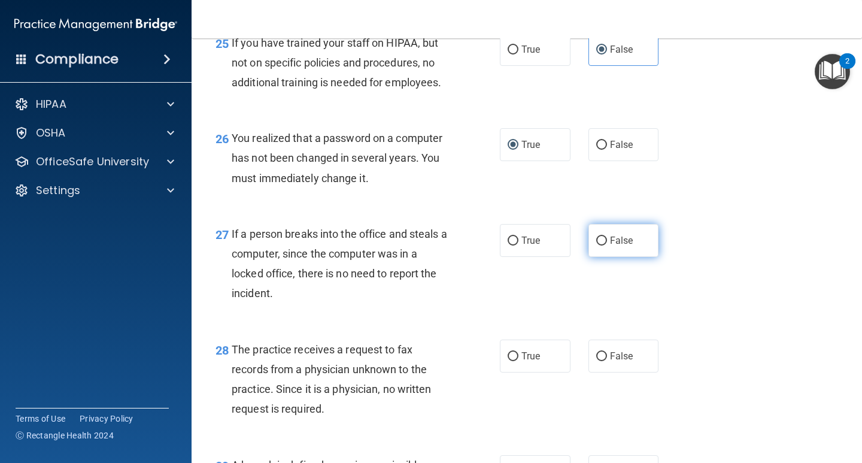
click at [588, 257] on label "False" at bounding box center [623, 240] width 71 height 33
click at [596, 245] on input "False" at bounding box center [601, 240] width 11 height 9
radio input "true"
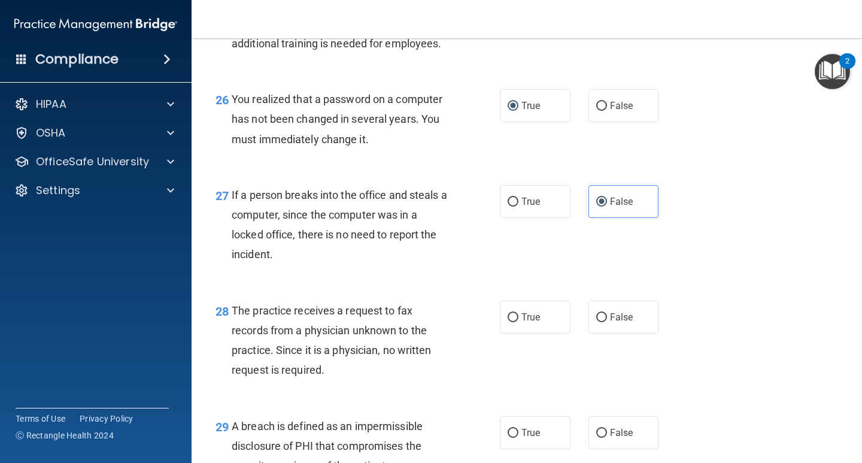
scroll to position [2813, 0]
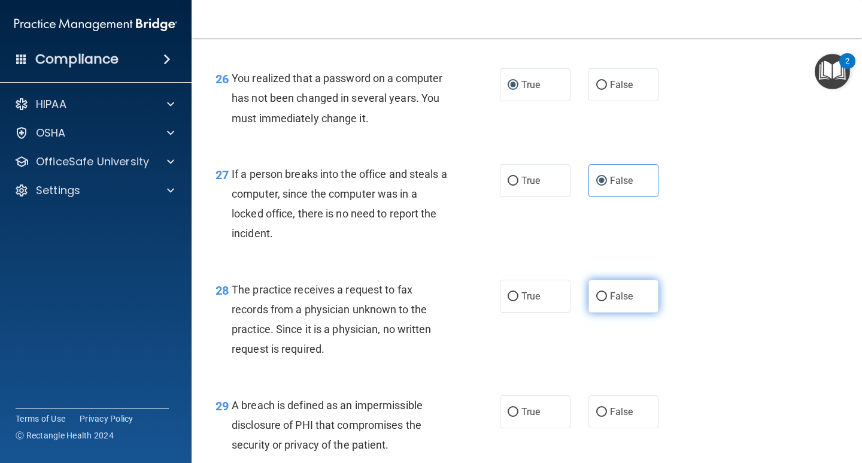
click at [588, 312] on label "False" at bounding box center [623, 296] width 71 height 33
click at [596, 301] on input "False" at bounding box center [601, 296] width 11 height 9
radio input "true"
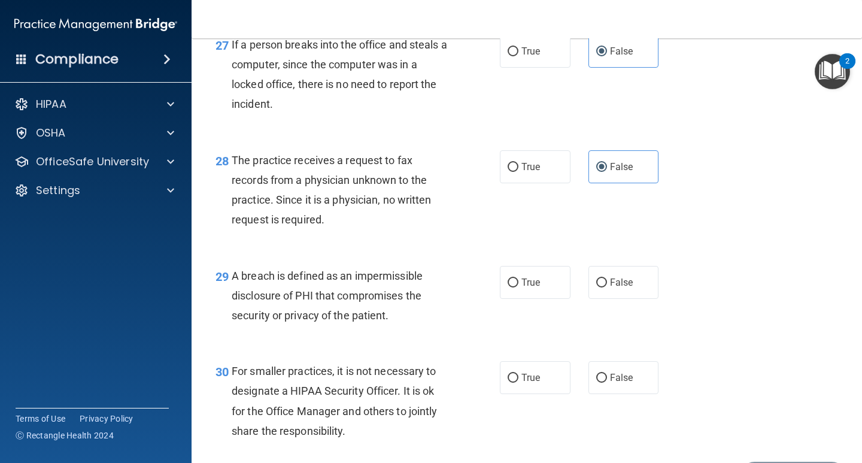
scroll to position [2993, 0]
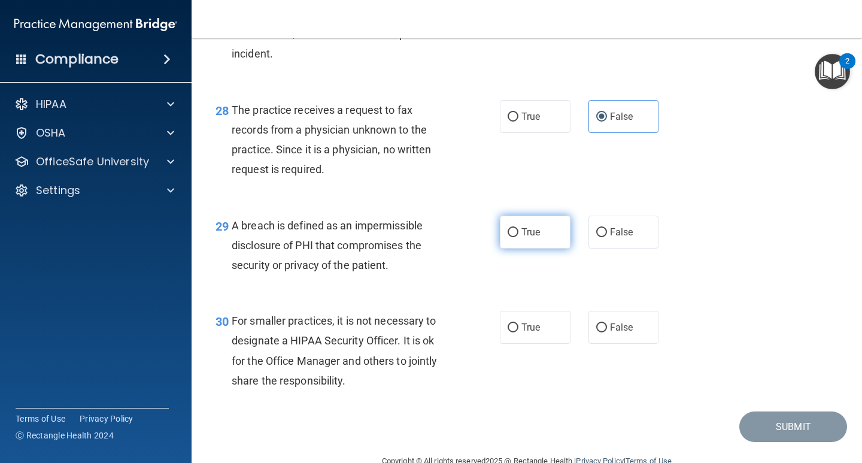
click at [513, 248] on label "True" at bounding box center [535, 231] width 71 height 33
click at [513, 237] on input "True" at bounding box center [513, 232] width 11 height 9
radio input "true"
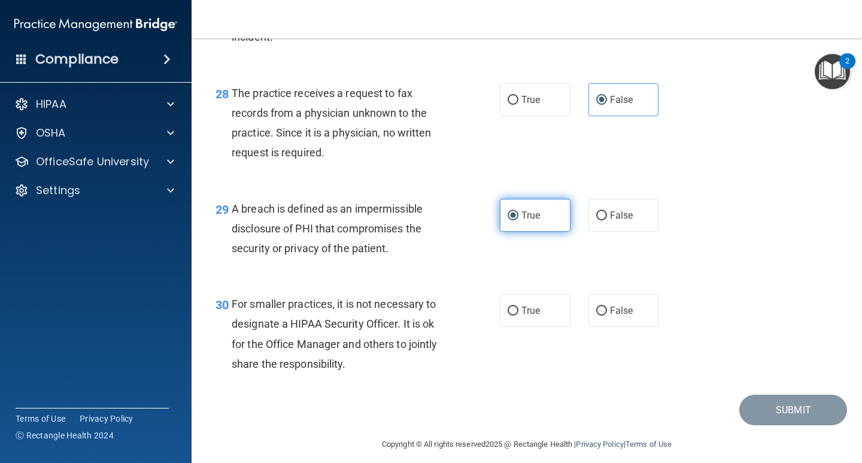
scroll to position [3039, 0]
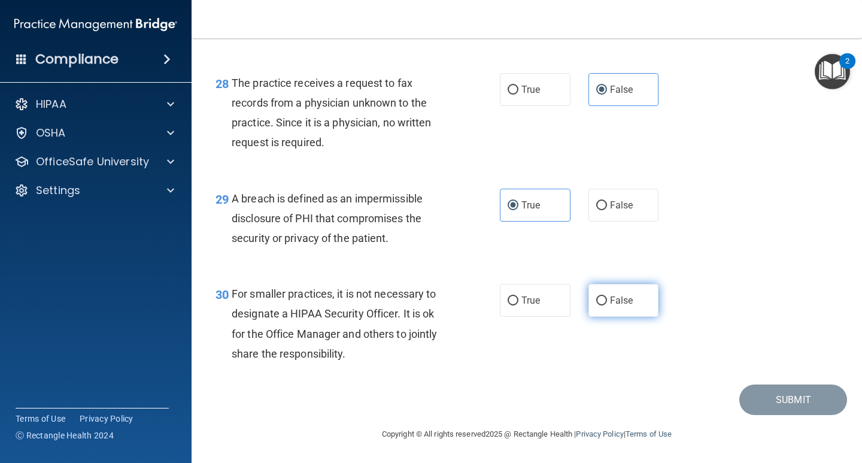
click at [603, 308] on label "False" at bounding box center [623, 300] width 71 height 33
click at [603, 305] on input "False" at bounding box center [601, 300] width 11 height 9
radio input "true"
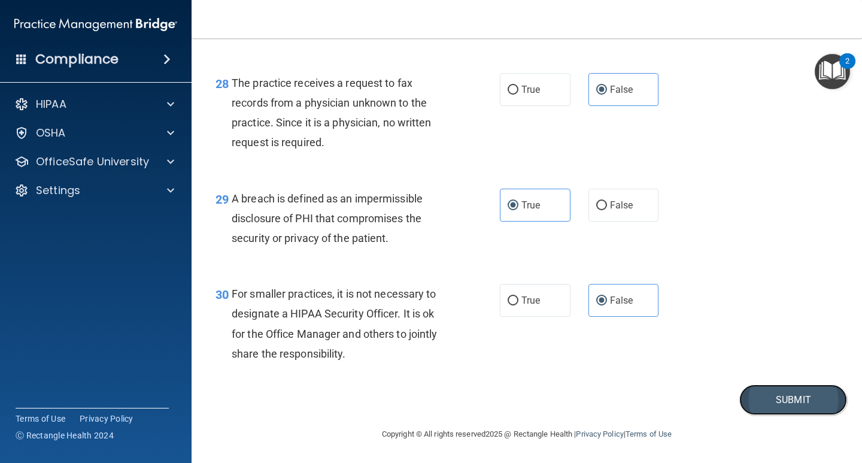
click at [760, 397] on button "Submit" at bounding box center [793, 399] width 108 height 31
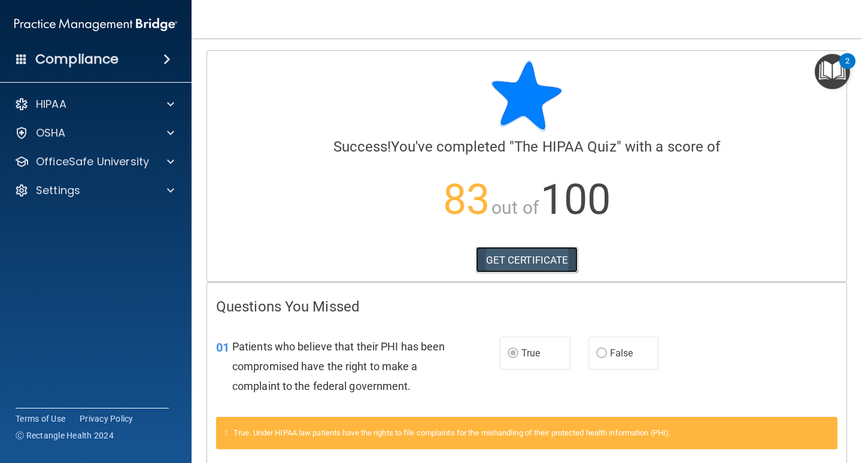
click at [539, 257] on link "GET CERTIFICATE" at bounding box center [527, 260] width 102 height 26
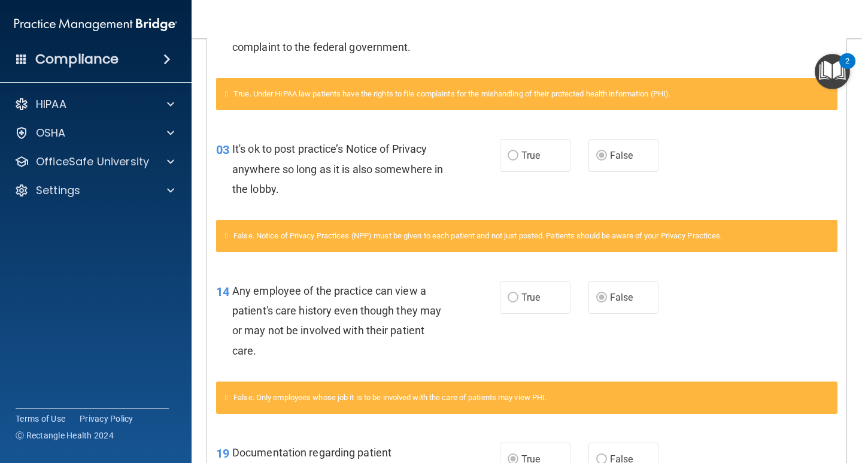
scroll to position [479, 0]
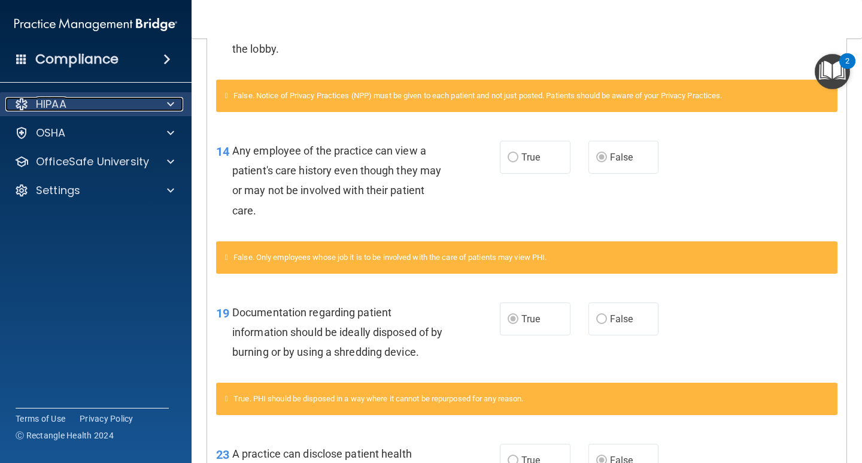
click at [52, 103] on p "HIPAA" at bounding box center [51, 104] width 31 height 14
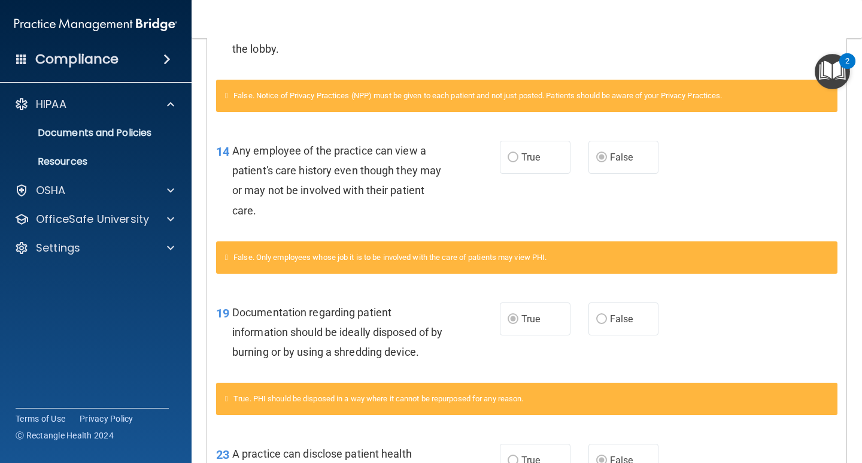
click at [826, 72] on img "Open Resource Center, 2 new notifications" at bounding box center [832, 71] width 35 height 35
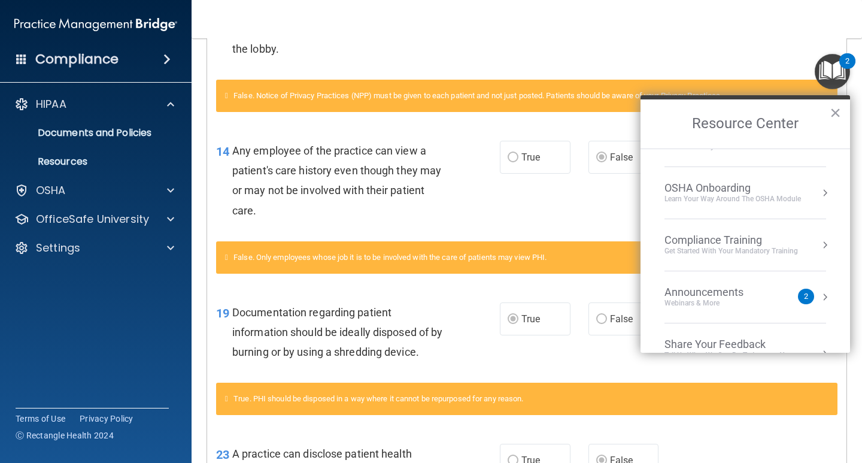
scroll to position [67, 0]
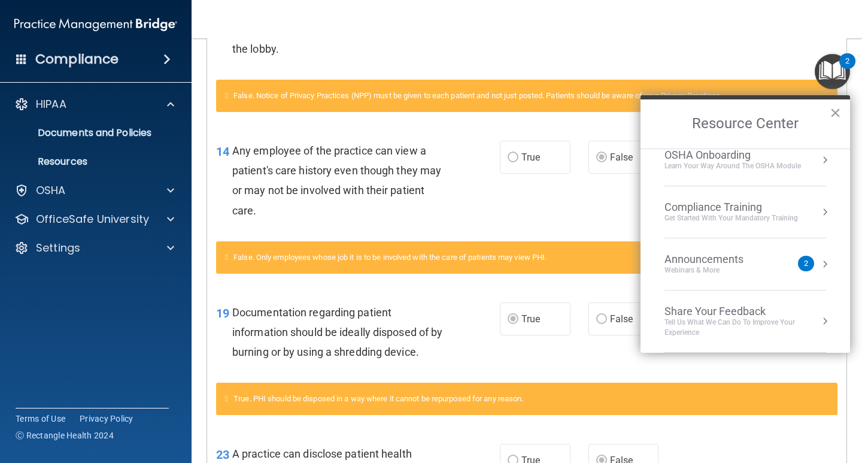
click at [715, 210] on div "Compliance Training" at bounding box center [730, 207] width 133 height 13
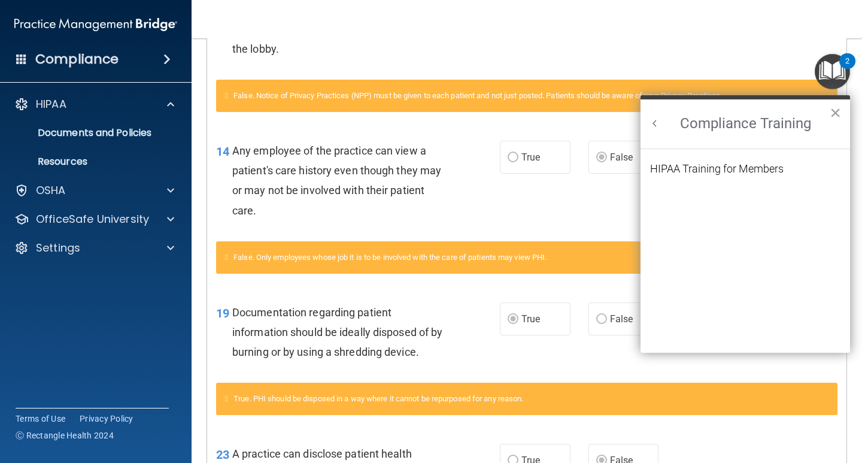
scroll to position [52, 0]
click at [708, 168] on div "HIPAA Training for Members" at bounding box center [716, 168] width 133 height 11
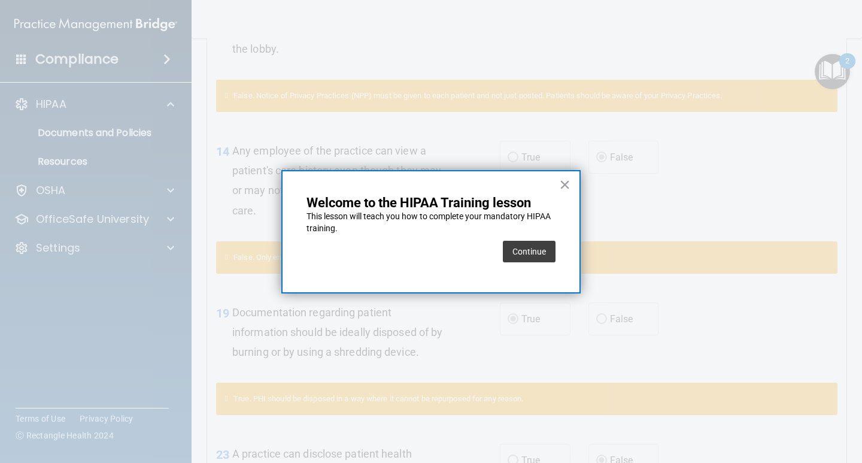
click at [532, 250] on button "Continue" at bounding box center [529, 252] width 53 height 22
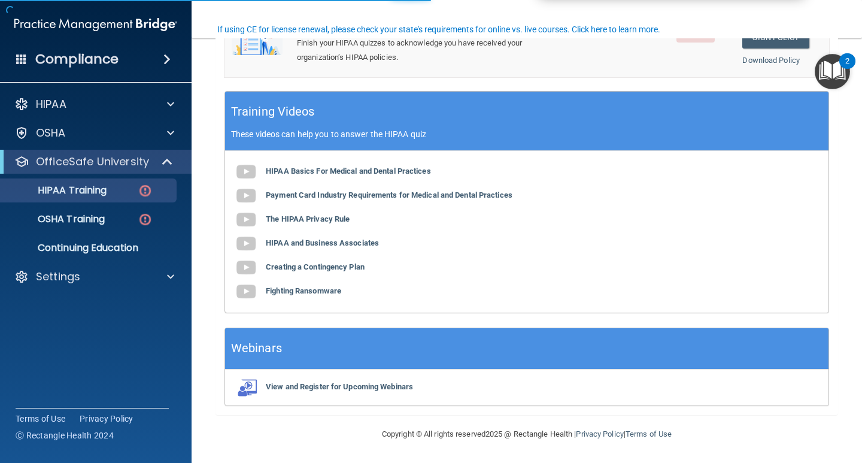
scroll to position [93, 0]
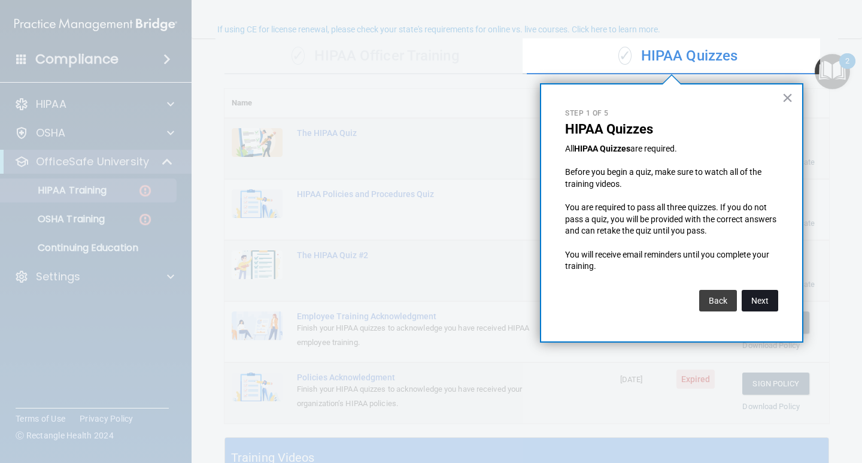
click at [757, 302] on button "Next" at bounding box center [760, 301] width 37 height 22
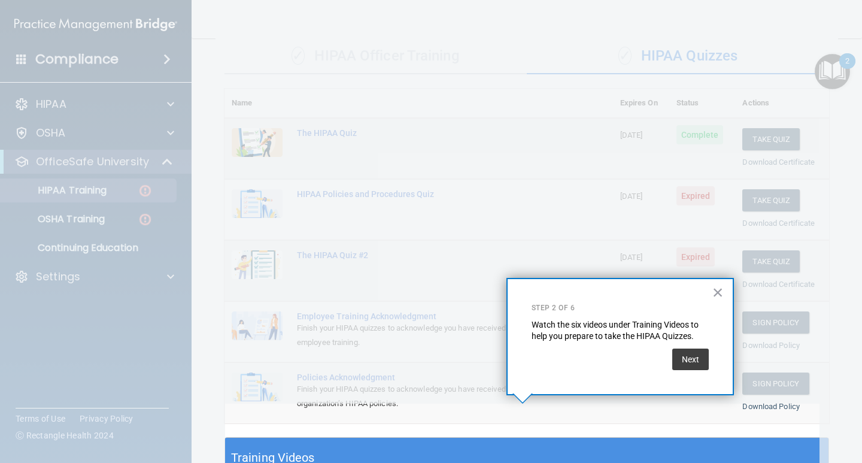
scroll to position [127, 0]
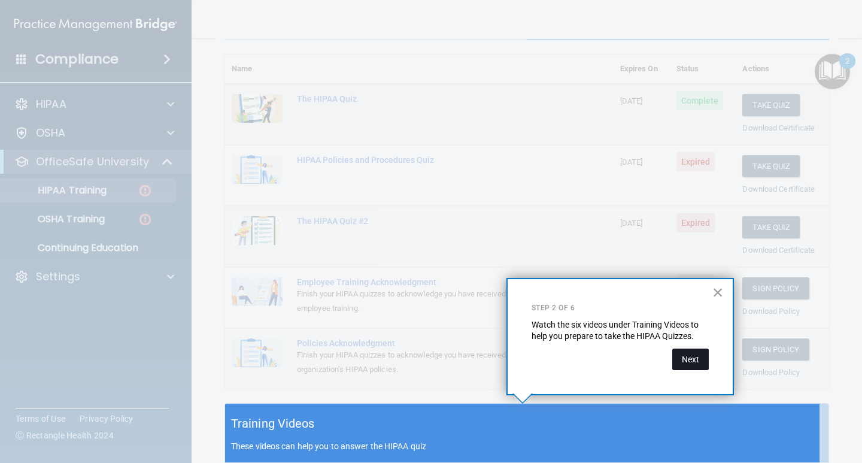
click at [691, 359] on button "Next" at bounding box center [690, 359] width 37 height 22
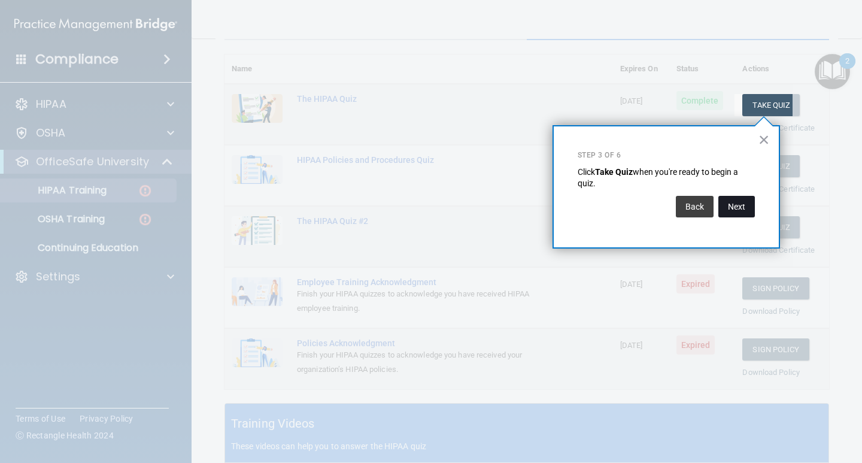
click at [745, 212] on button "Next" at bounding box center [736, 207] width 37 height 22
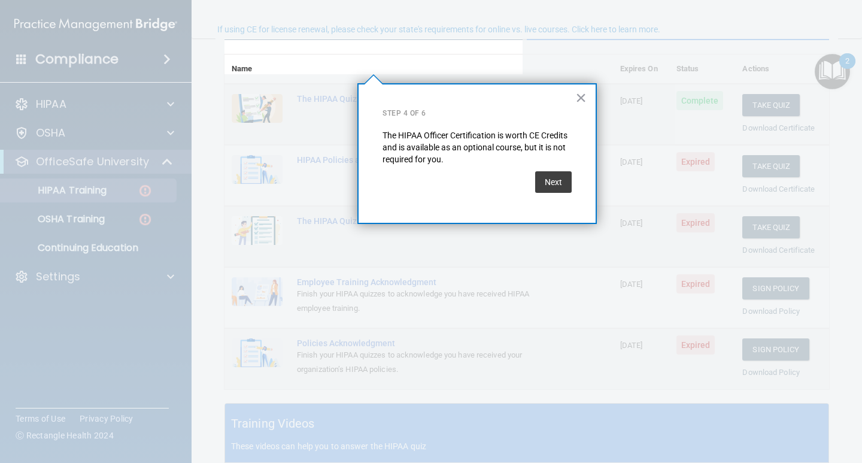
scroll to position [93, 0]
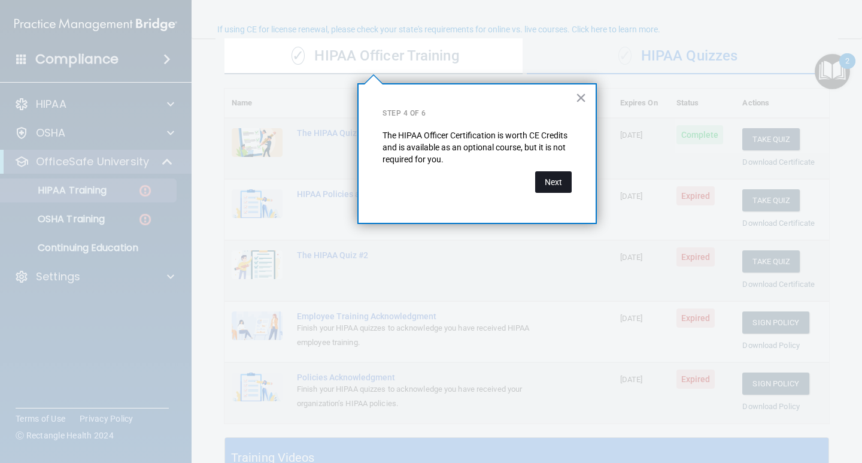
click at [561, 182] on button "Next" at bounding box center [553, 182] width 37 height 22
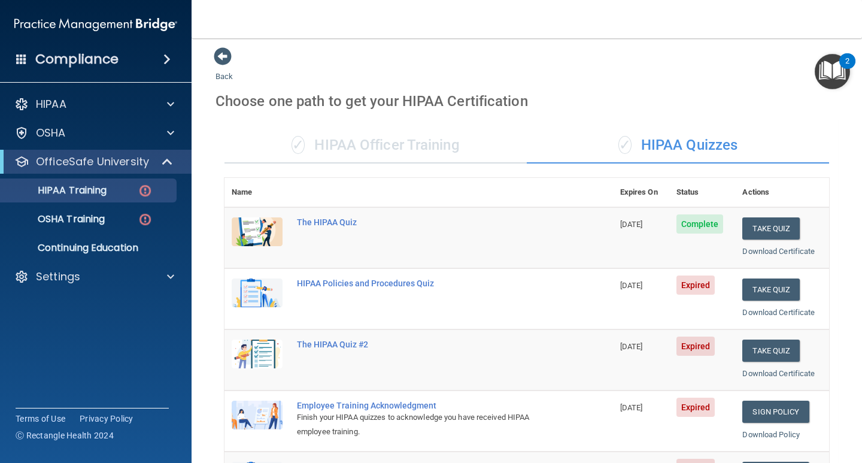
scroll to position [0, 0]
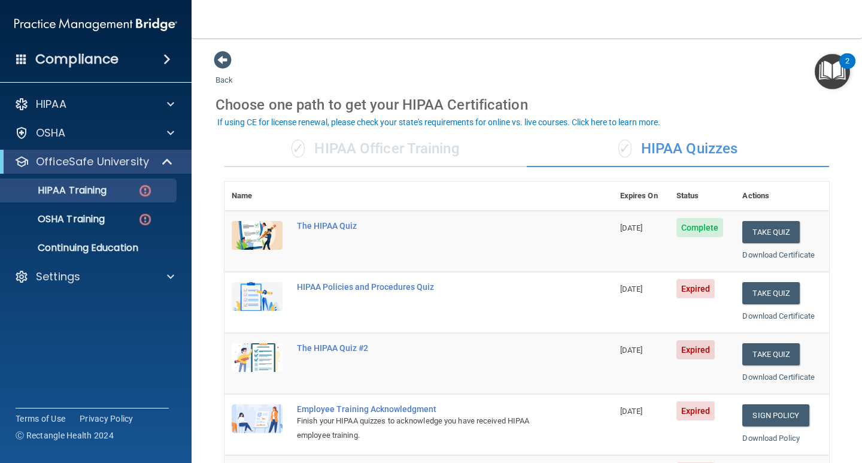
click at [636, 123] on div "If using CE for license renewal, please check your state's requirements for onl…" at bounding box center [438, 122] width 443 height 8
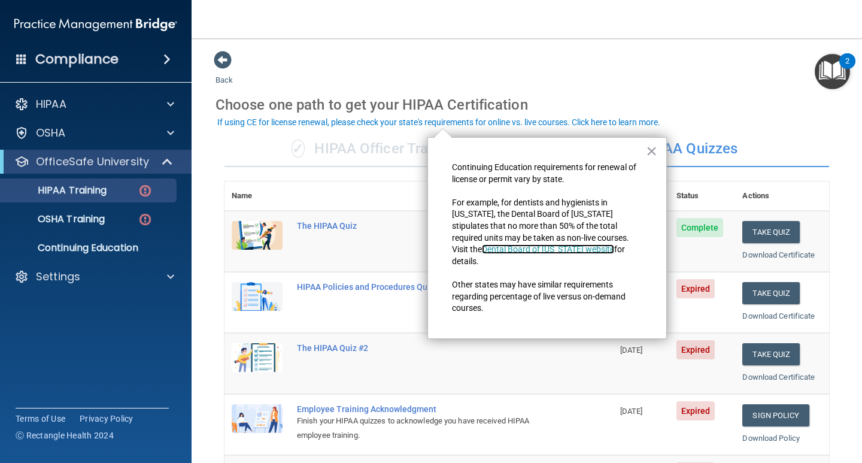
click at [614, 244] on link "Dental Board of California website" at bounding box center [548, 249] width 132 height 10
click at [652, 151] on button "×" at bounding box center [651, 150] width 11 height 19
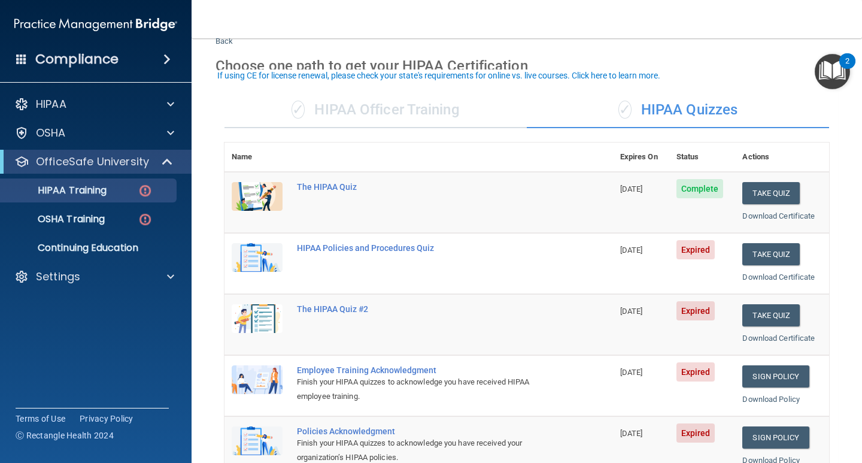
scroll to position [60, 0]
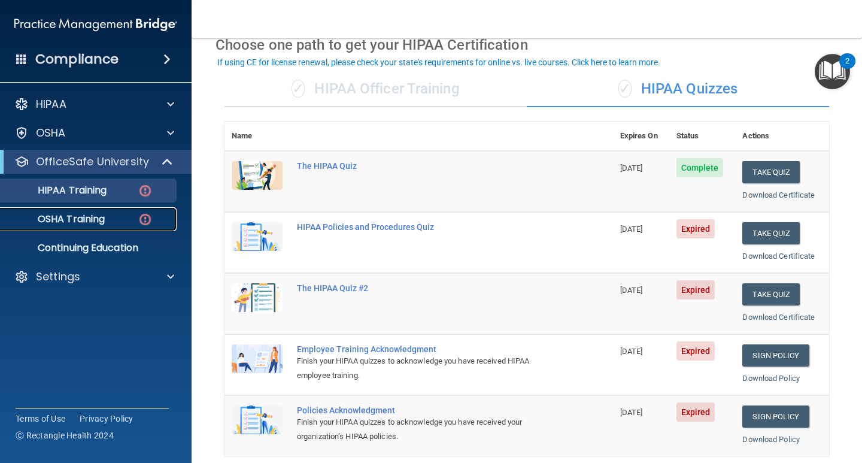
click at [90, 219] on p "OSHA Training" at bounding box center [56, 219] width 97 height 12
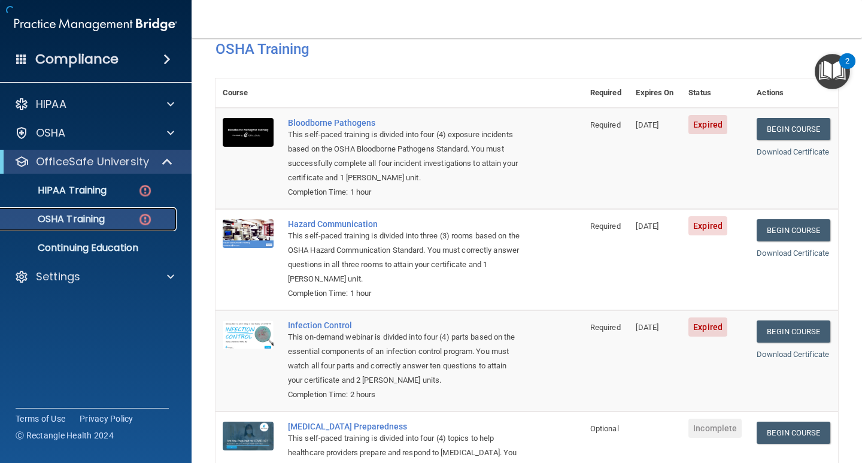
click at [135, 218] on div "OSHA Training" at bounding box center [89, 219] width 163 height 12
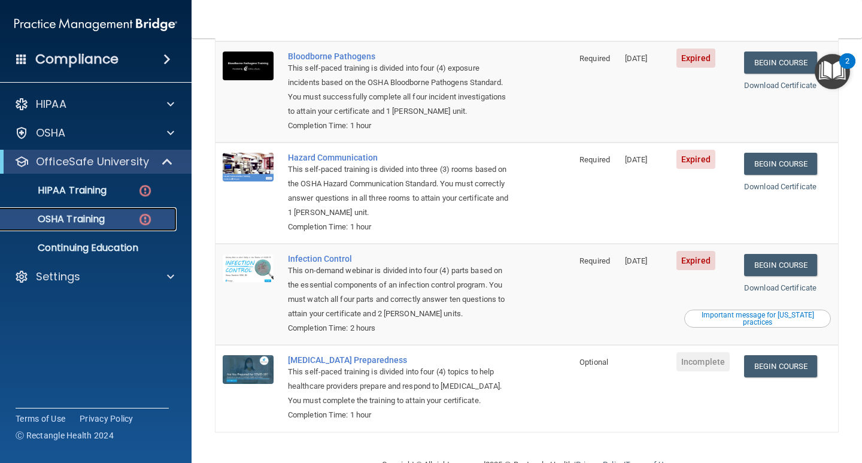
scroll to position [160, 0]
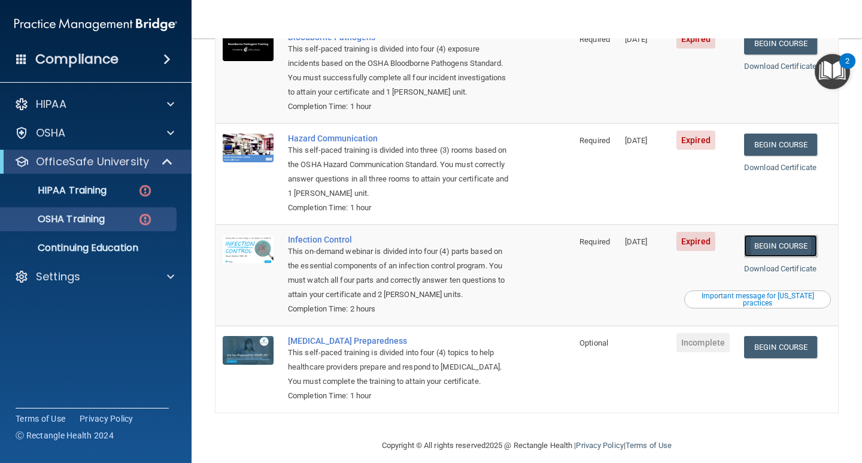
click at [771, 235] on link "Begin Course" at bounding box center [780, 246] width 73 height 22
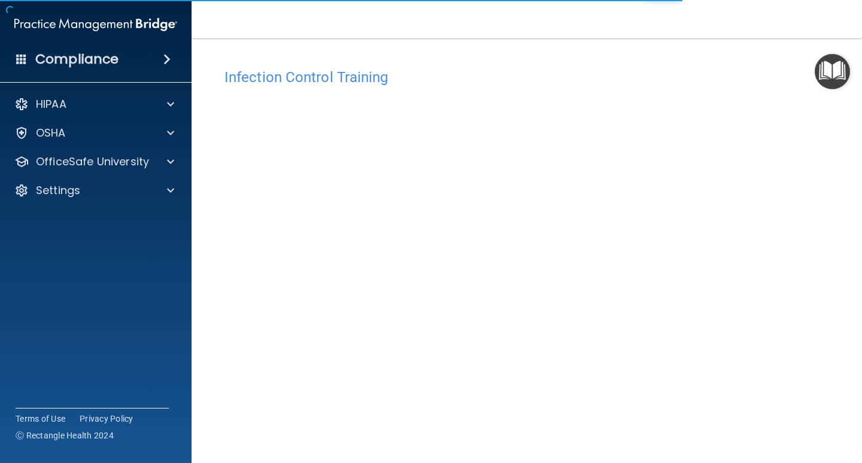
scroll to position [50, 0]
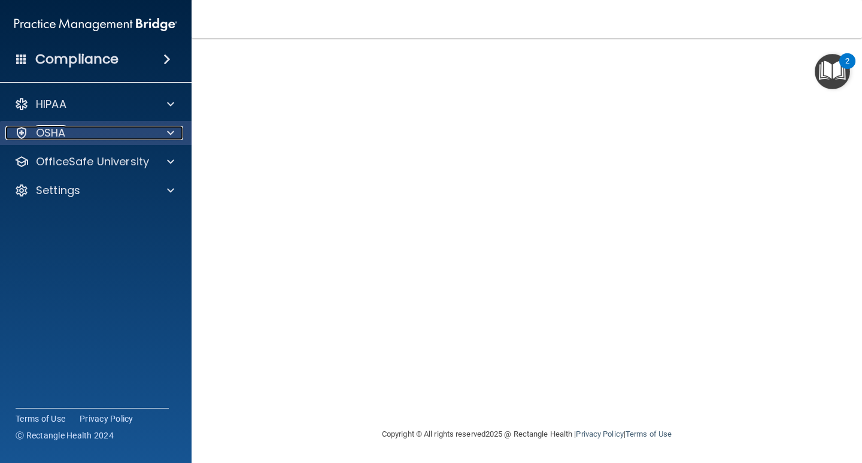
click at [117, 137] on div "OSHA" at bounding box center [79, 133] width 148 height 14
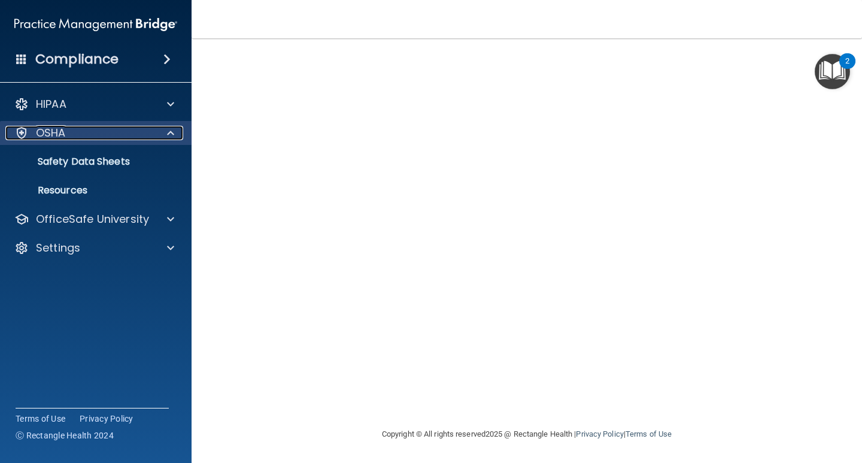
click at [87, 139] on div "OSHA" at bounding box center [79, 133] width 148 height 14
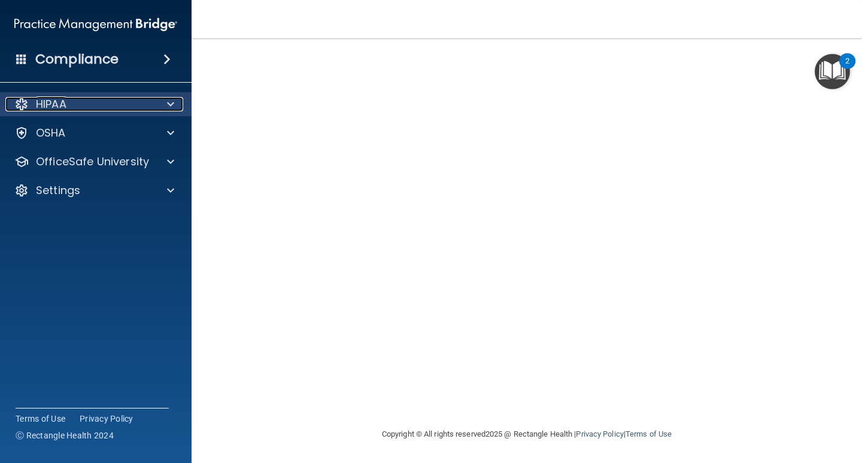
click at [47, 108] on p "HIPAA" at bounding box center [51, 104] width 31 height 14
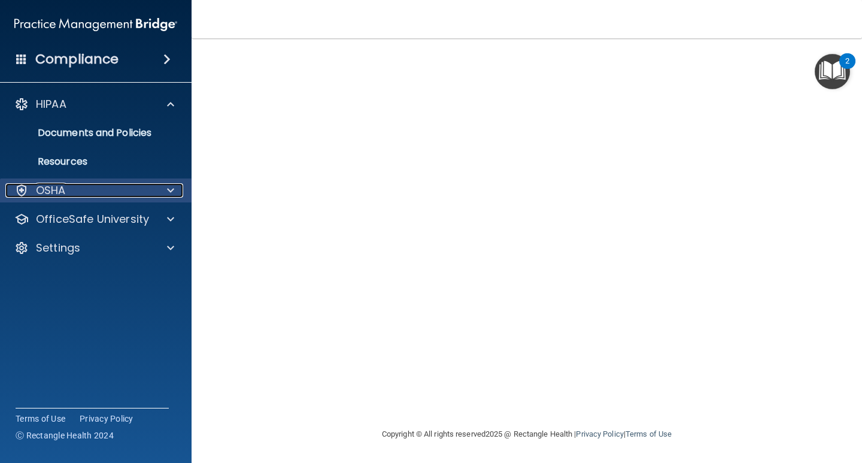
click at [45, 186] on p "OSHA" at bounding box center [51, 190] width 30 height 14
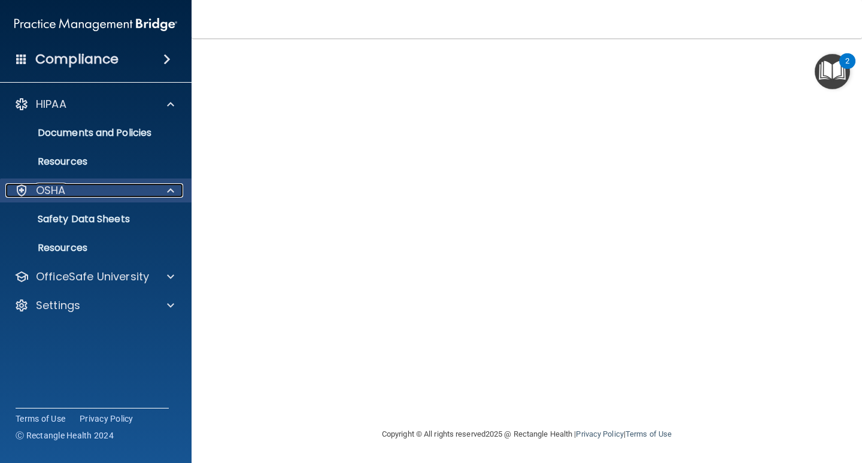
click at [48, 187] on p "OSHA" at bounding box center [51, 190] width 30 height 14
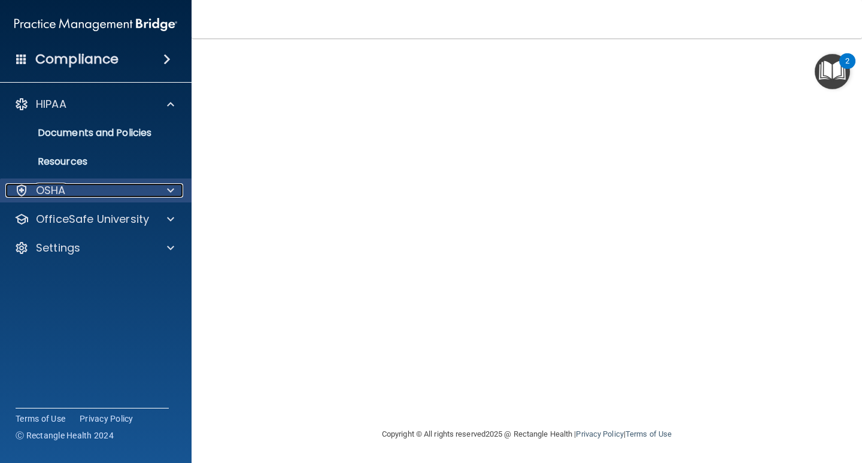
drag, startPoint x: 54, startPoint y: 192, endPoint x: 56, endPoint y: 199, distance: 6.7
click at [54, 192] on p "OSHA" at bounding box center [51, 190] width 30 height 14
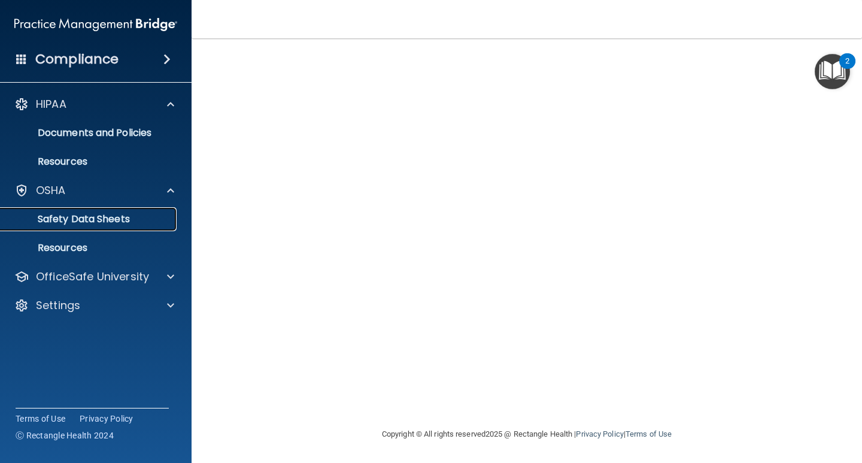
click at [57, 214] on p "Safety Data Sheets" at bounding box center [89, 219] width 163 height 12
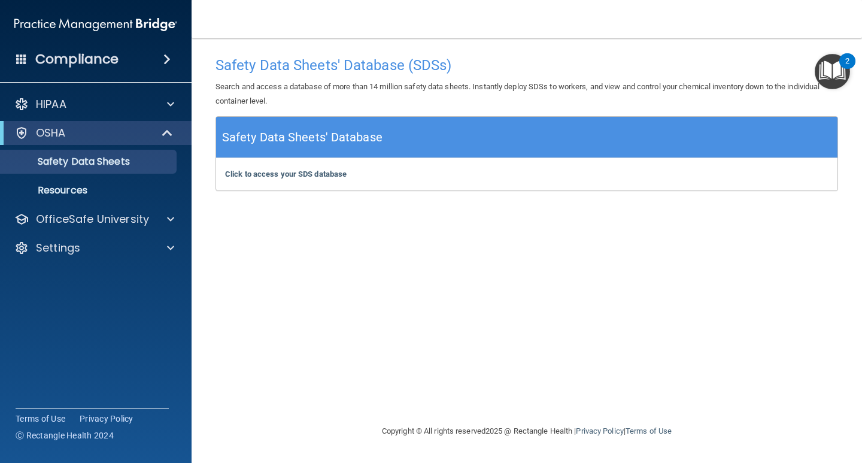
click at [840, 69] on img "Open Resource Center, 2 new notifications" at bounding box center [832, 71] width 35 height 35
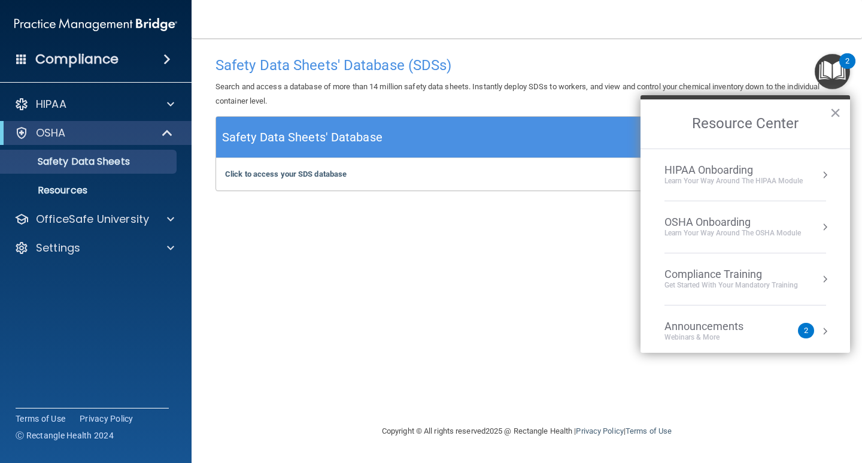
click at [736, 272] on div "Compliance Training" at bounding box center [730, 274] width 133 height 13
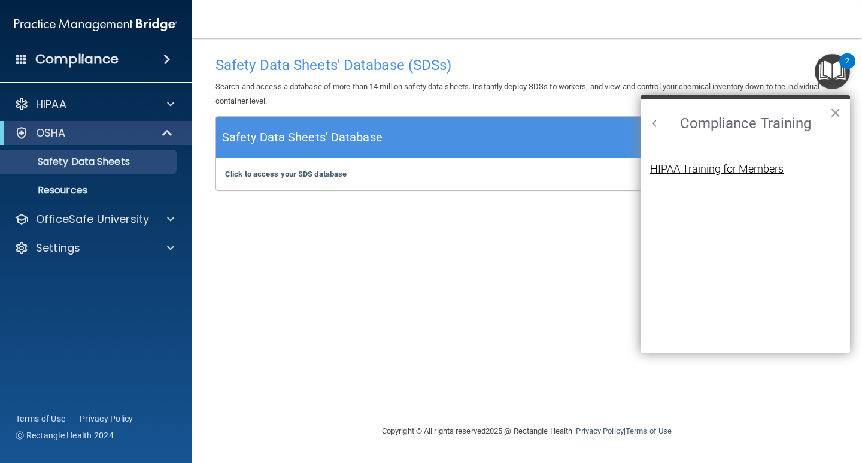
click at [697, 167] on div "HIPAA Training for Members" at bounding box center [716, 168] width 133 height 11
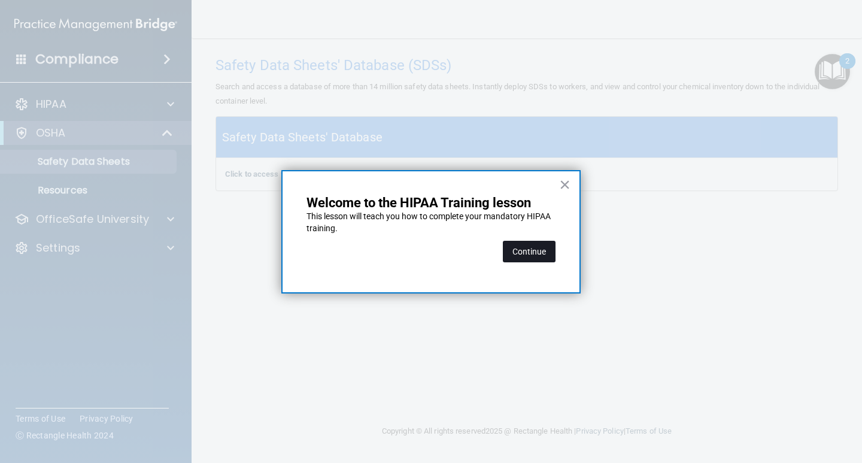
click at [539, 245] on button "Continue" at bounding box center [529, 252] width 53 height 22
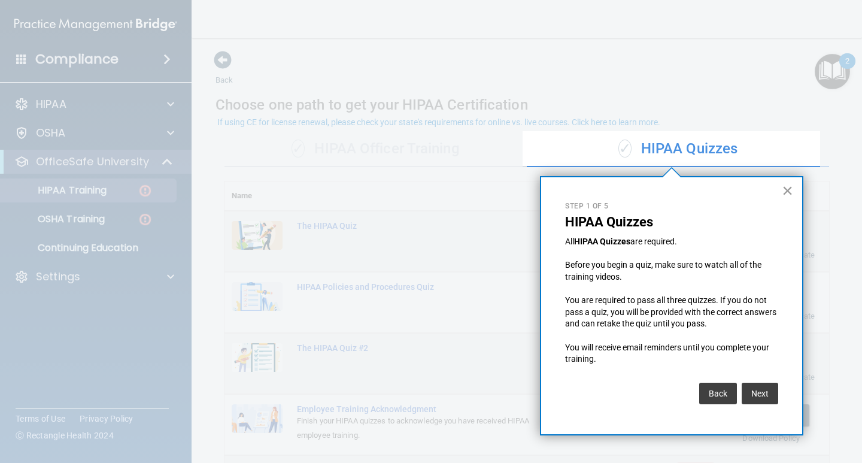
click at [786, 190] on button "×" at bounding box center [787, 190] width 11 height 19
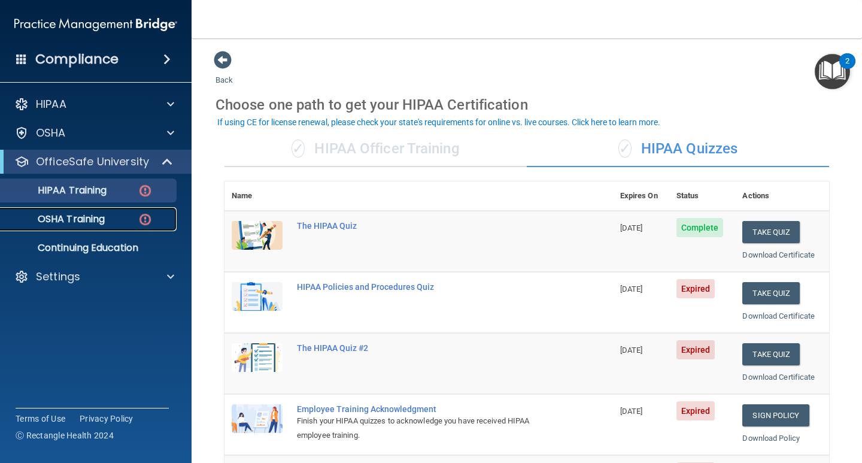
click at [89, 223] on p "OSHA Training" at bounding box center [56, 219] width 97 height 12
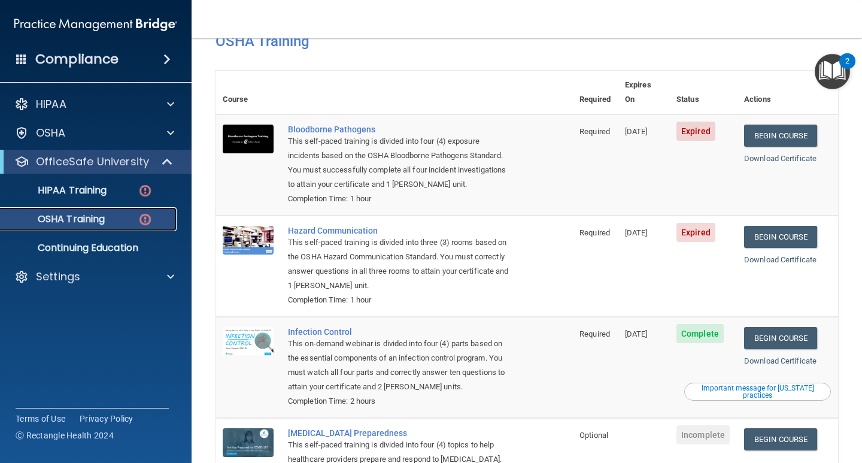
scroll to position [40, 0]
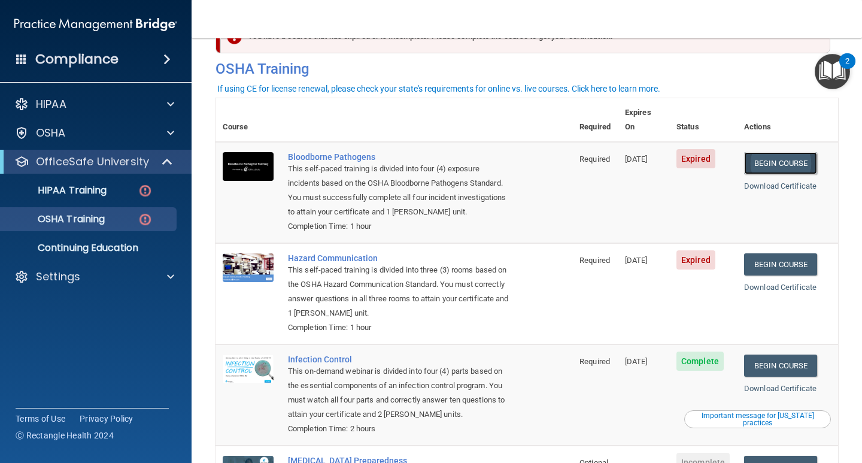
click at [769, 152] on link "Begin Course" at bounding box center [780, 163] width 73 height 22
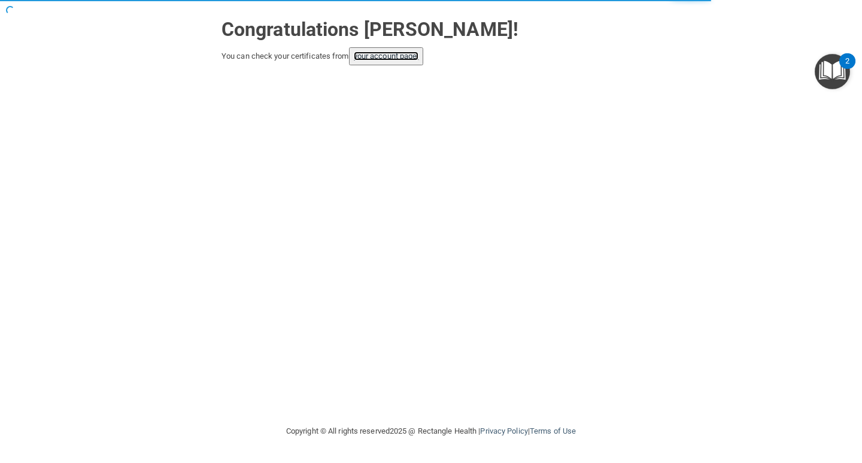
click at [407, 54] on link "your account page!" at bounding box center [386, 55] width 65 height 9
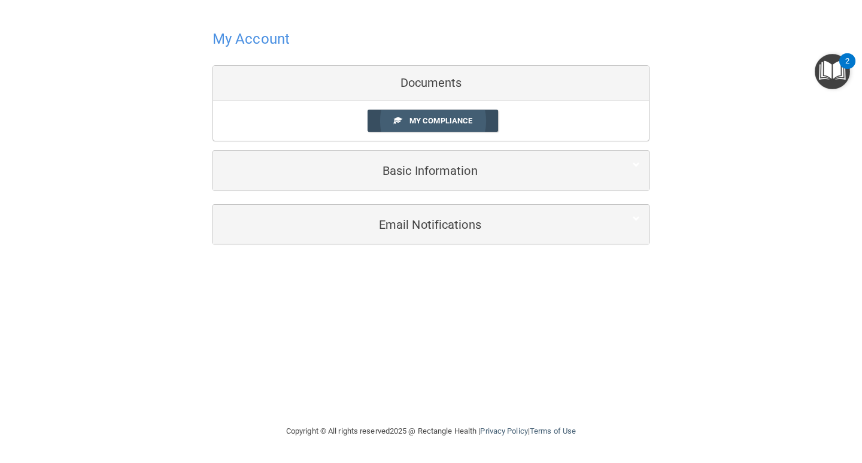
click at [425, 117] on span "My Compliance" at bounding box center [440, 120] width 63 height 9
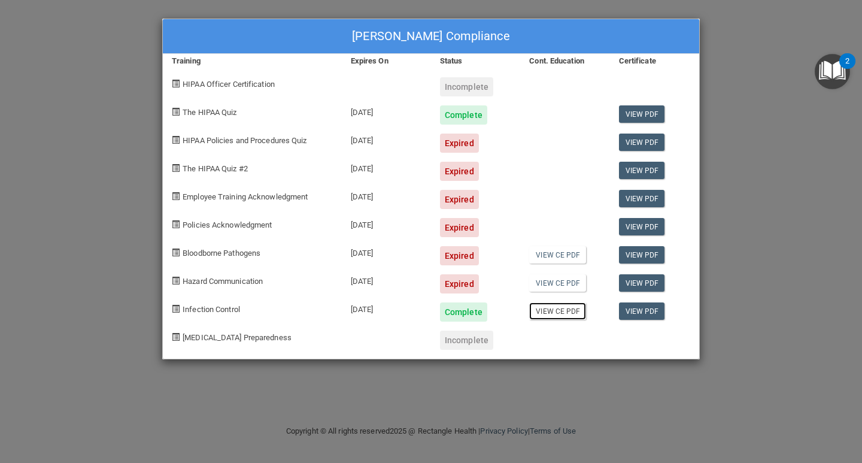
click at [549, 313] on link "View CE PDF" at bounding box center [557, 310] width 57 height 17
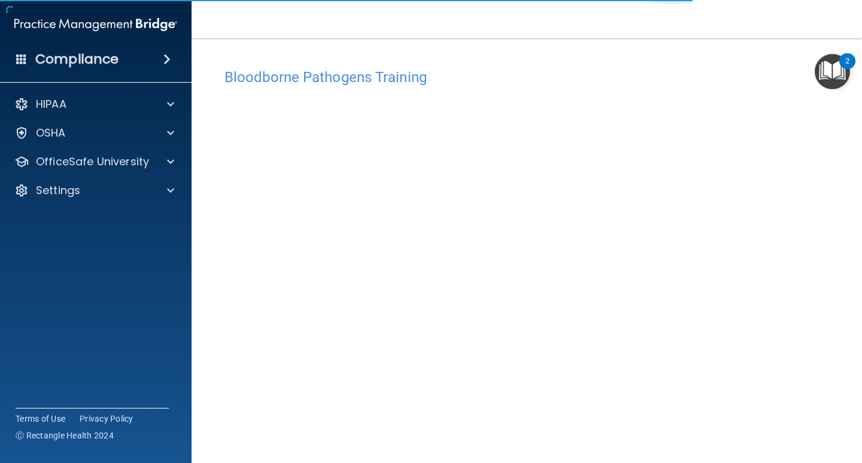
scroll to position [50, 0]
